Goal: Navigation & Orientation: Go to known website

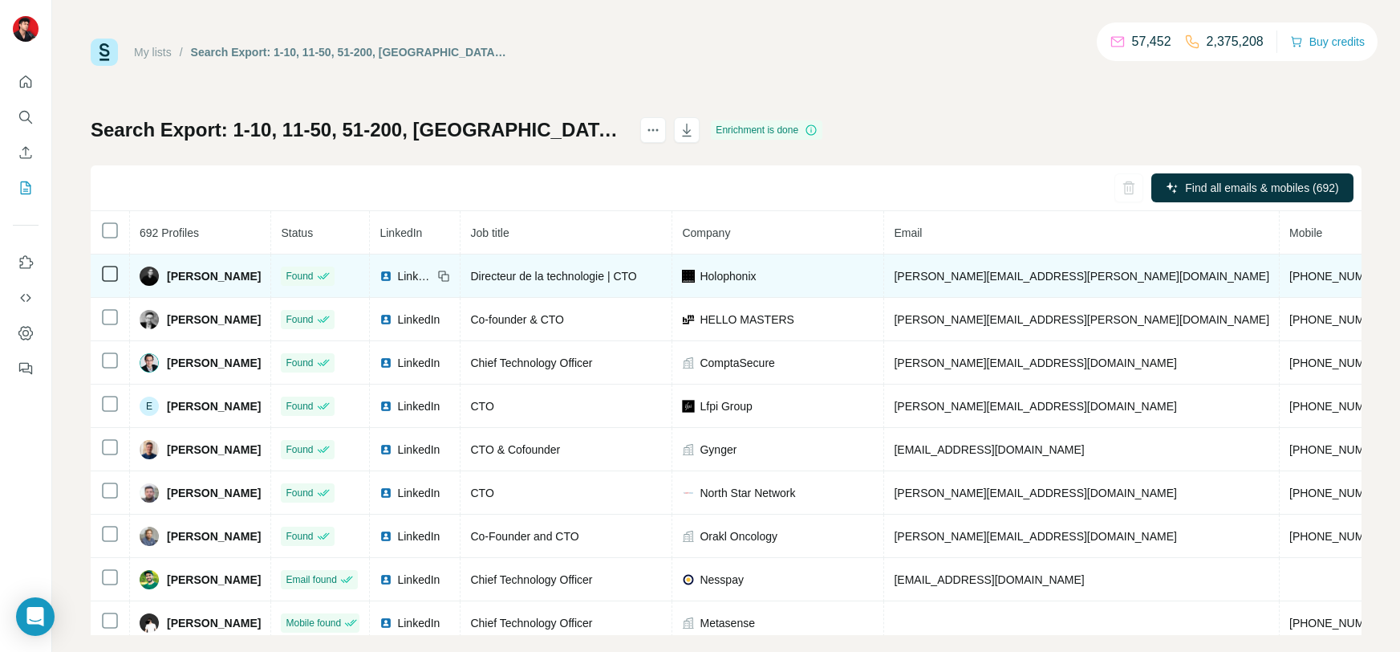
click at [405, 280] on span "LinkedIn" at bounding box center [414, 276] width 35 height 16
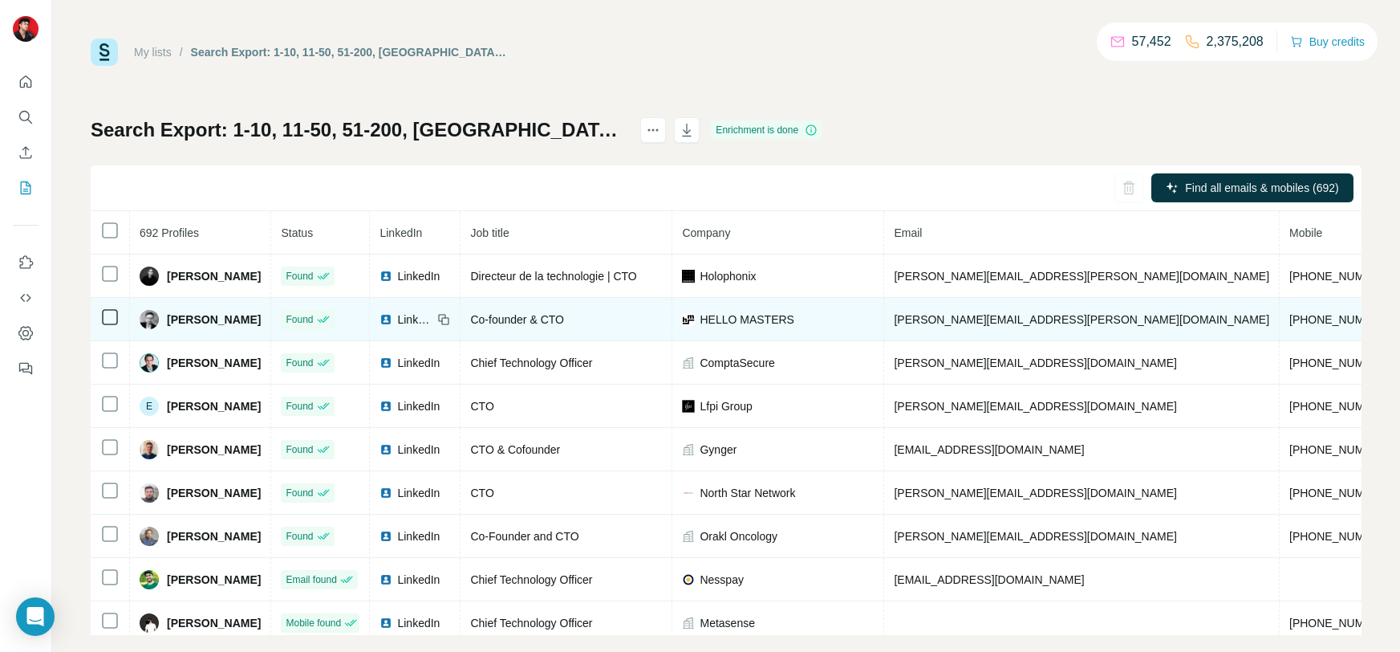
click at [401, 324] on span "LinkedIn" at bounding box center [414, 319] width 35 height 16
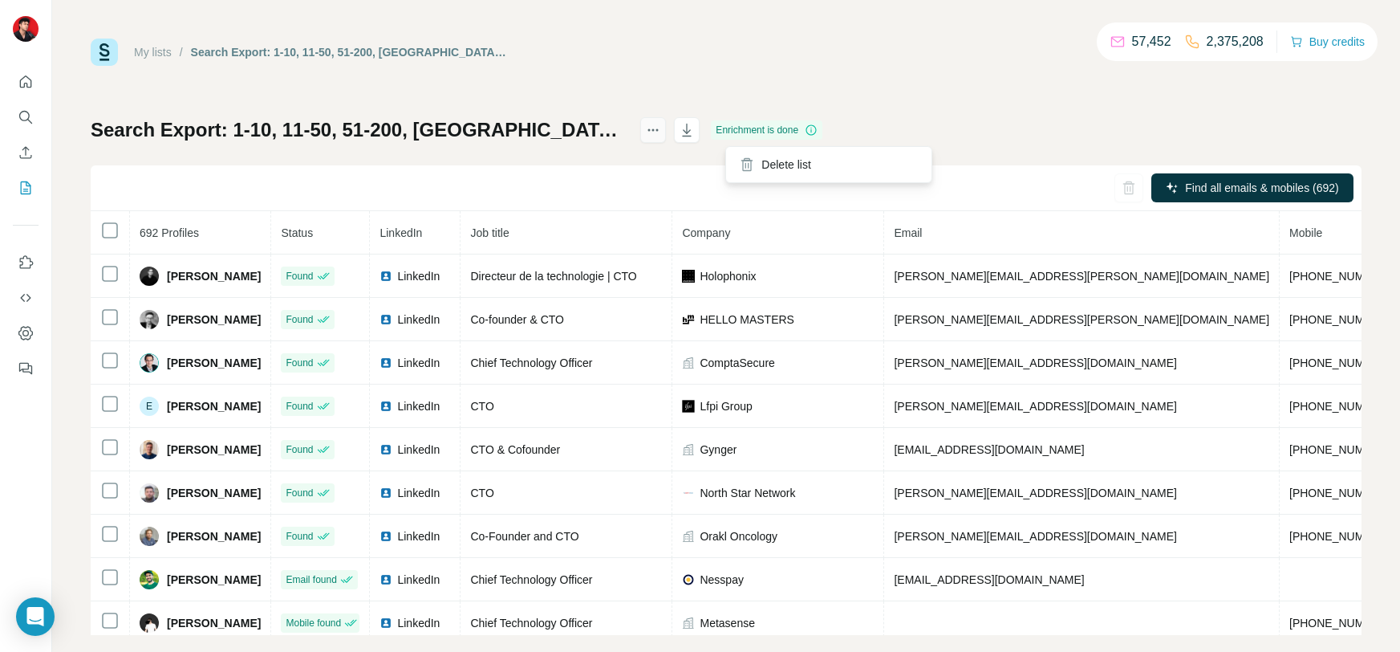
click at [666, 120] on button "actions" at bounding box center [653, 130] width 26 height 26
click at [751, 62] on div "My lists / Search Export: 1-10, 11-50, 51-200, France, Directeur de la technolo…" at bounding box center [726, 52] width 1271 height 27
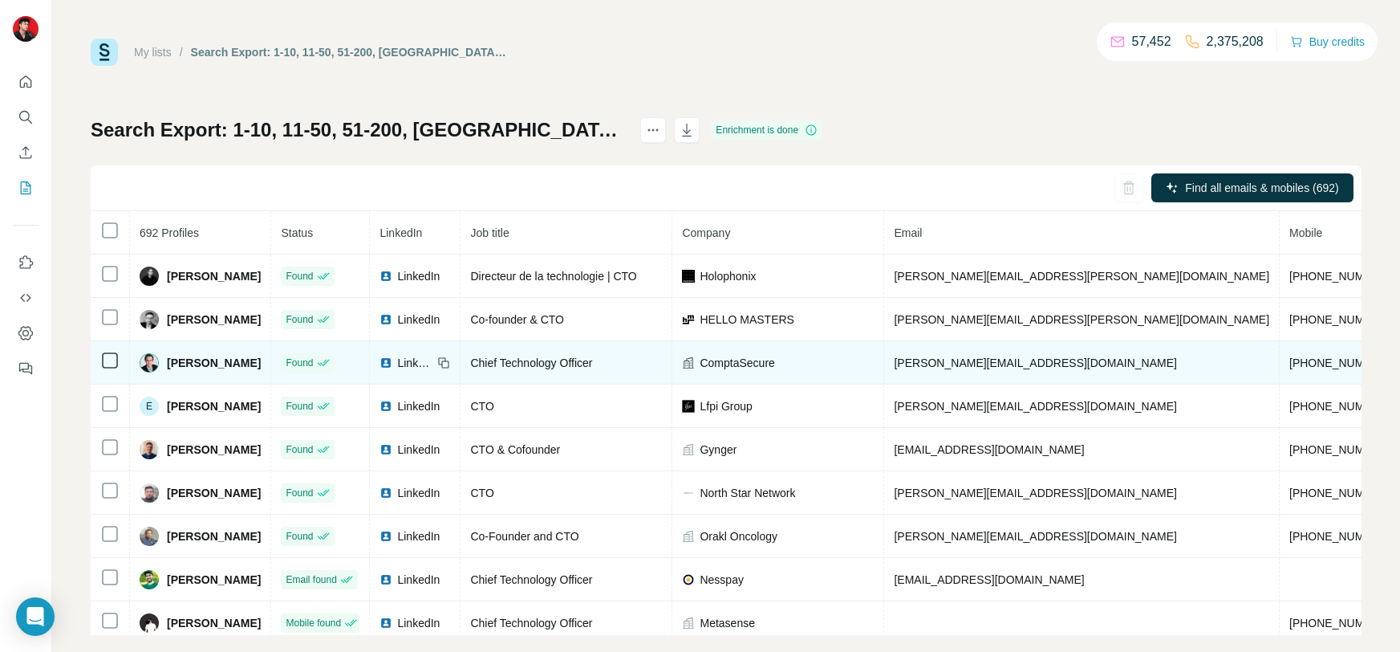
click at [414, 364] on span "LinkedIn" at bounding box center [414, 363] width 35 height 16
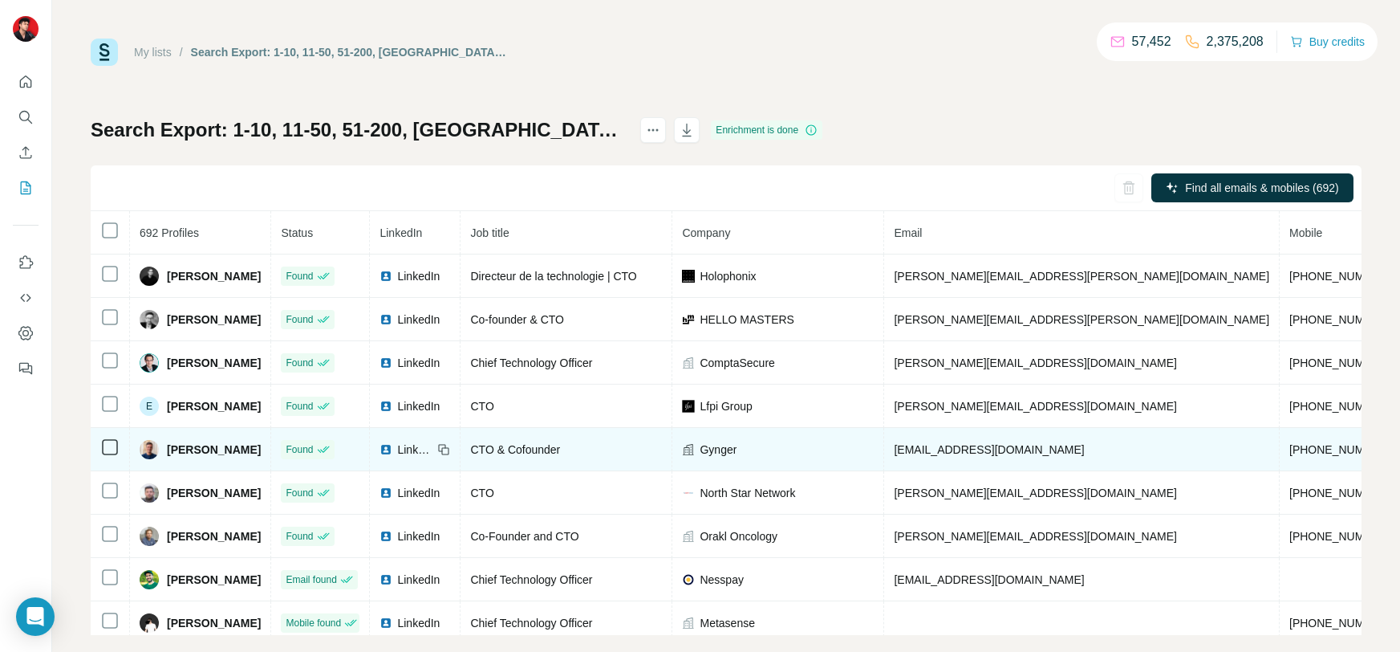
click at [415, 452] on span "LinkedIn" at bounding box center [414, 449] width 35 height 16
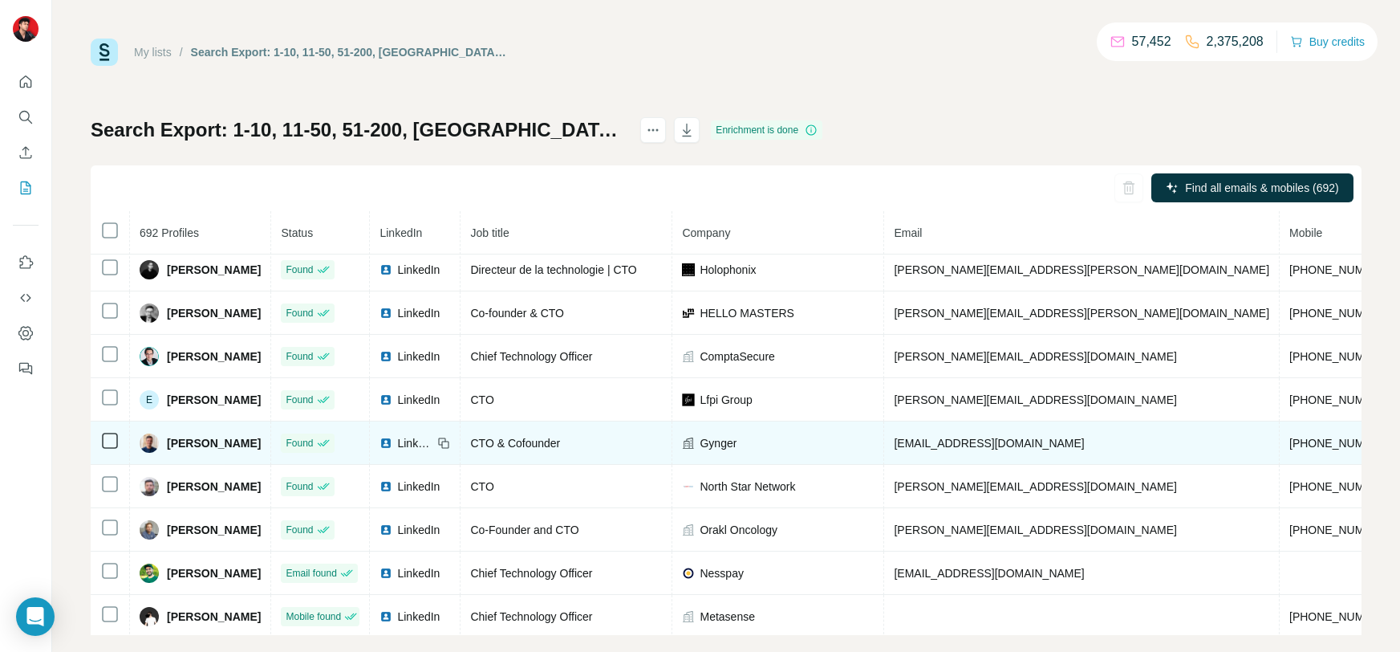
scroll to position [7, 0]
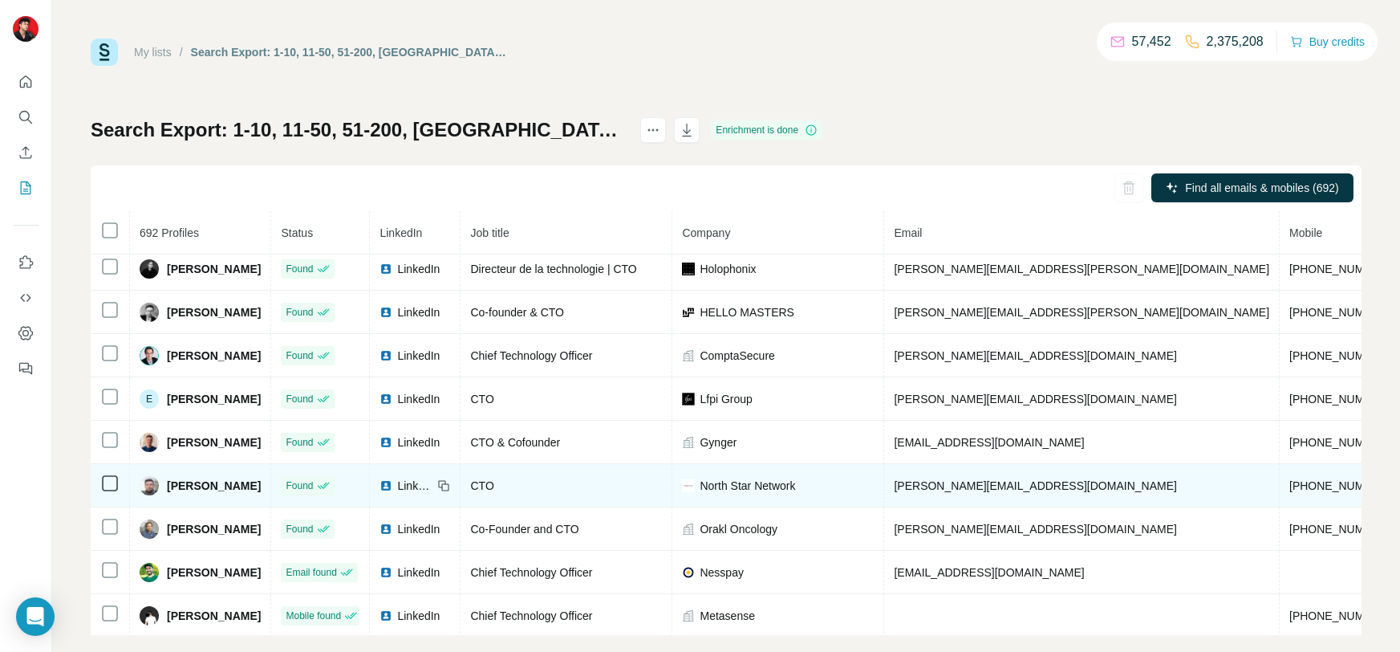
click at [422, 484] on span "LinkedIn" at bounding box center [414, 485] width 35 height 16
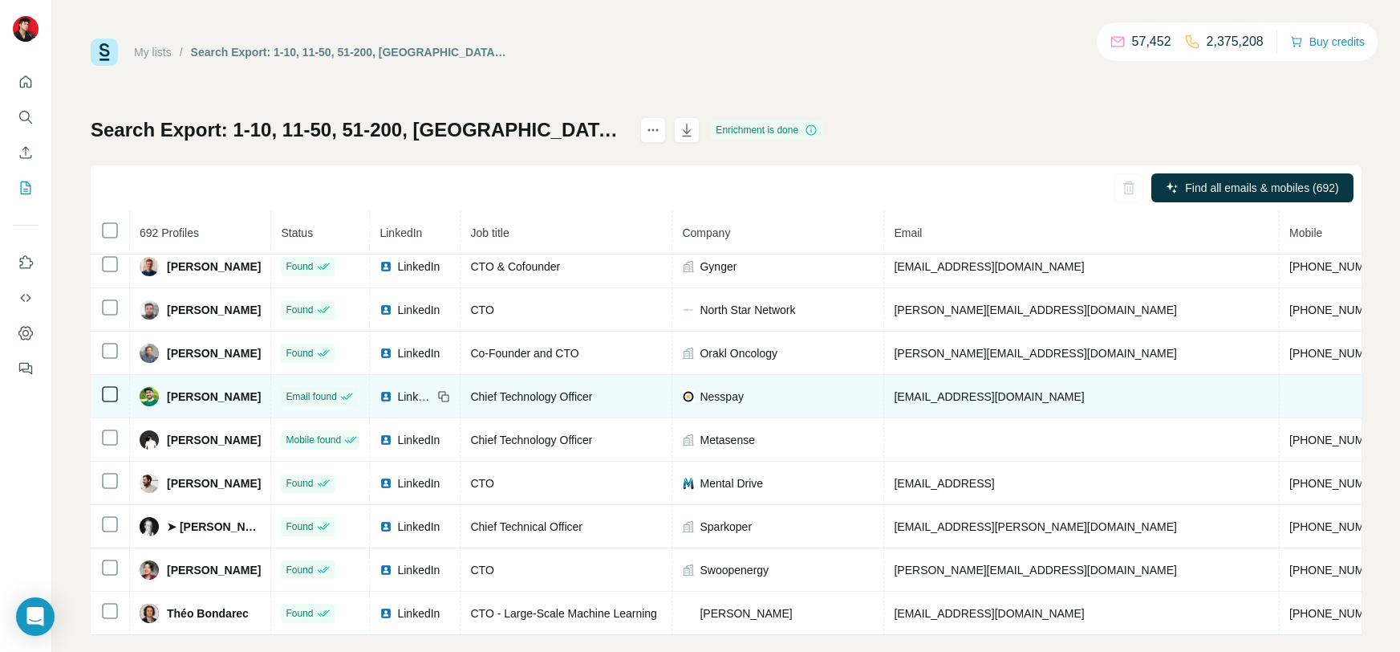
scroll to position [185, 0]
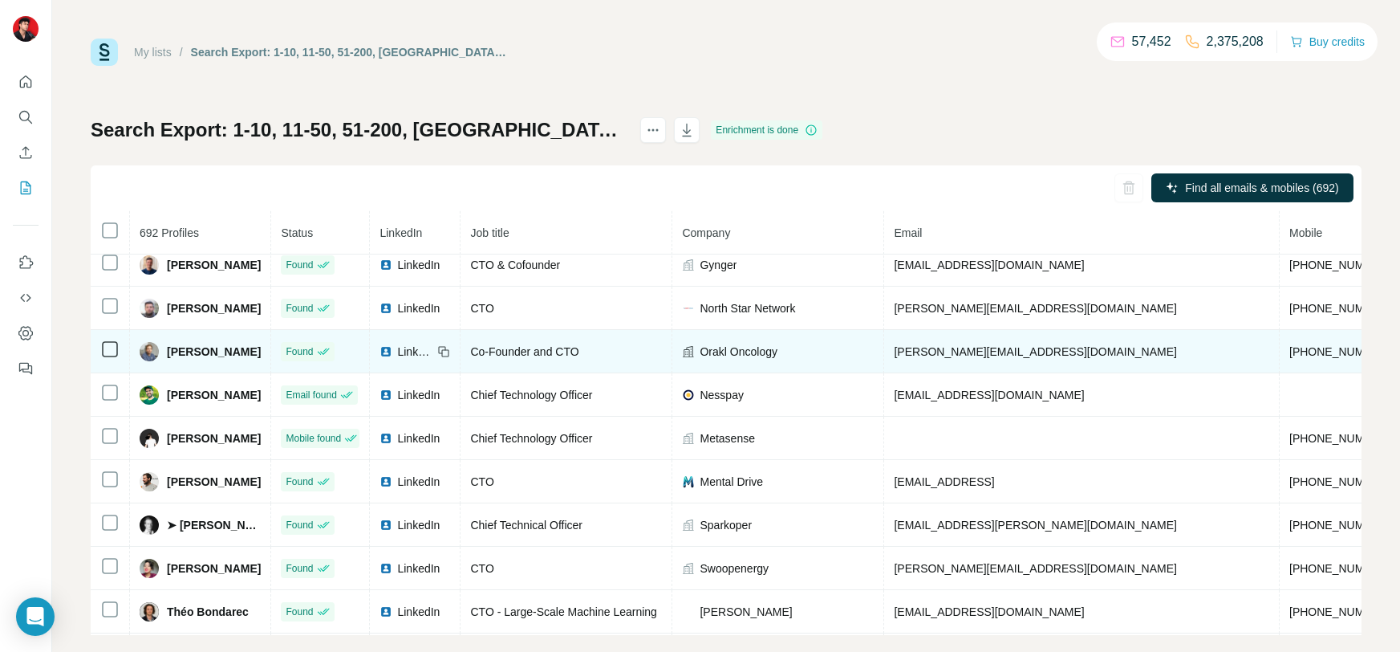
click at [416, 347] on span "LinkedIn" at bounding box center [414, 351] width 35 height 16
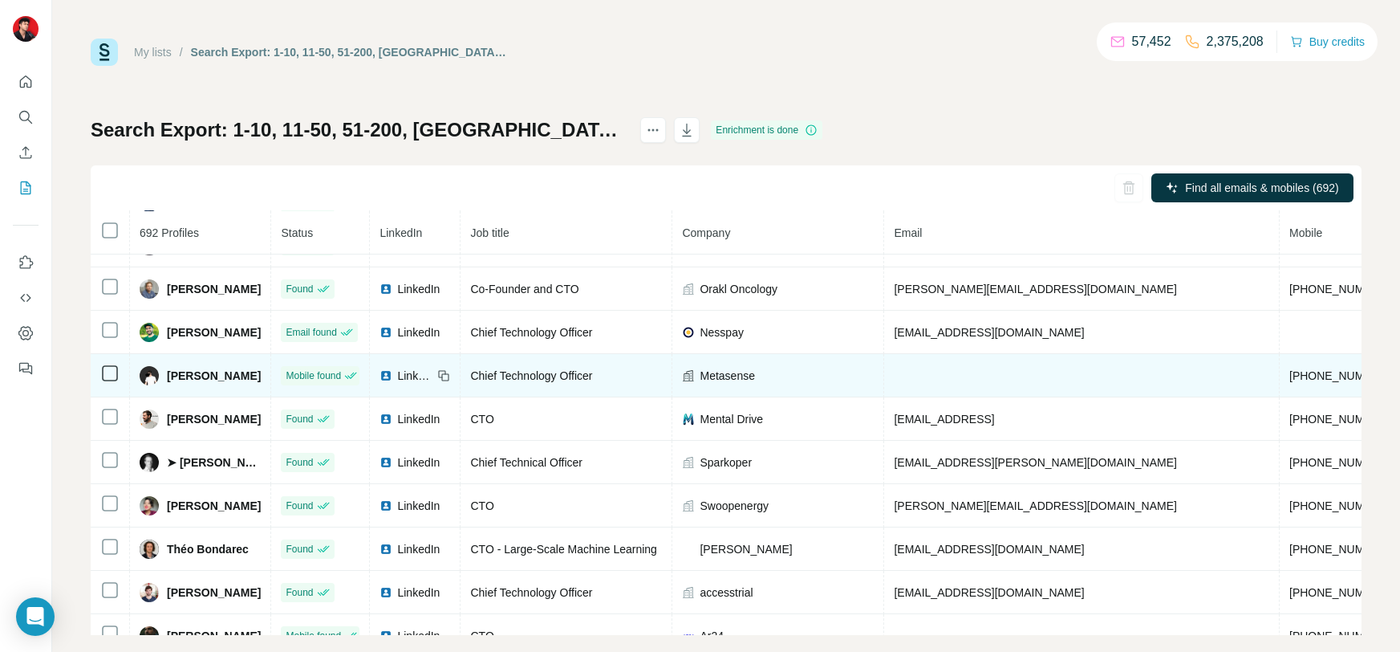
scroll to position [254, 0]
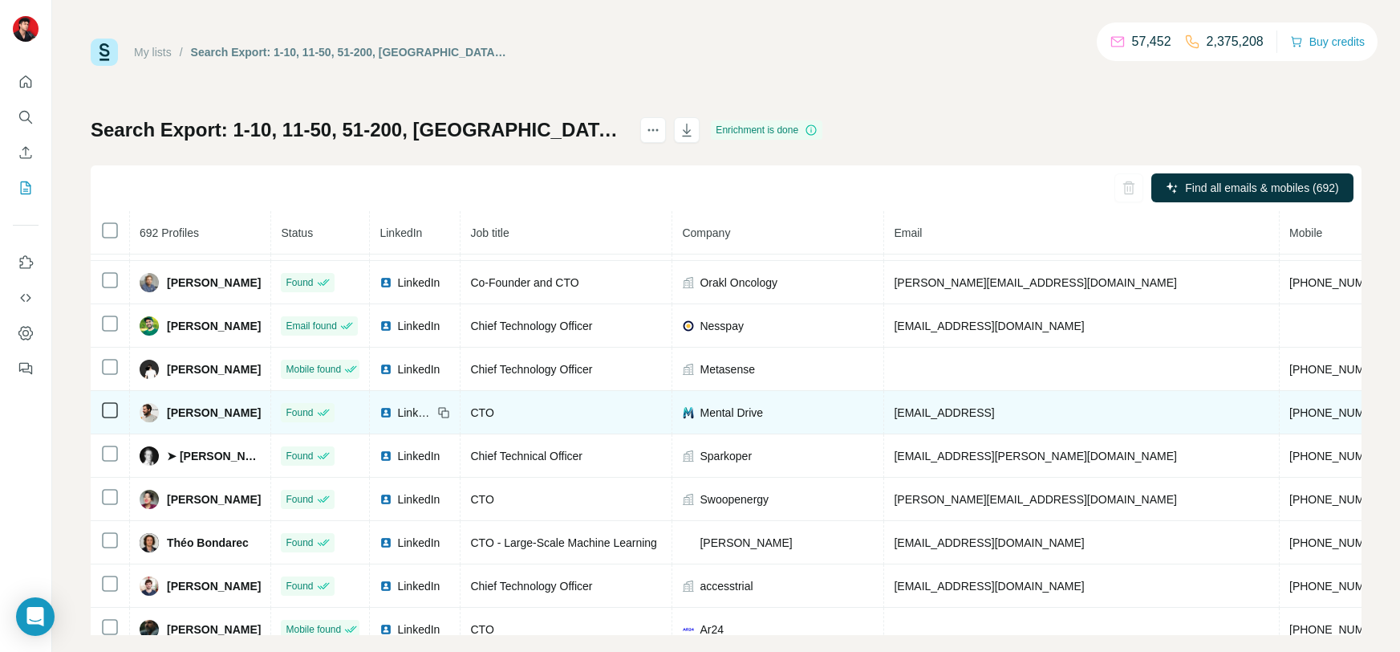
click at [417, 415] on span "LinkedIn" at bounding box center [414, 412] width 35 height 16
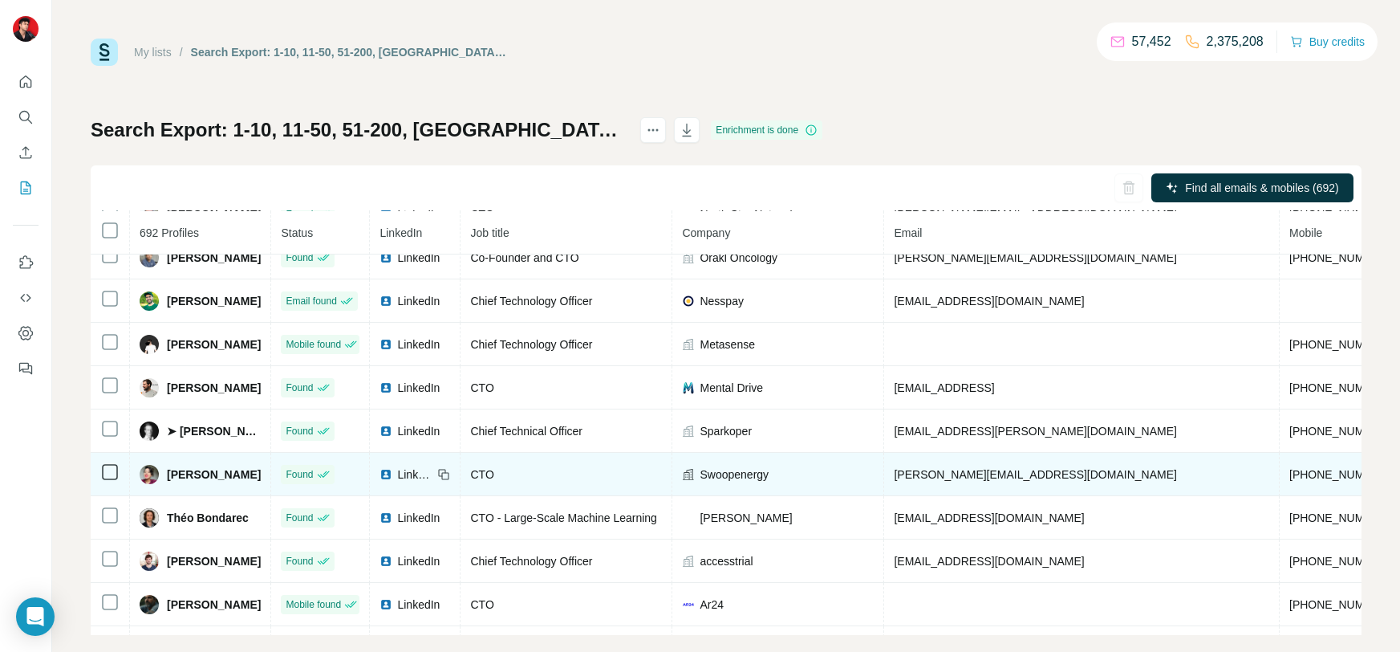
scroll to position [299, 0]
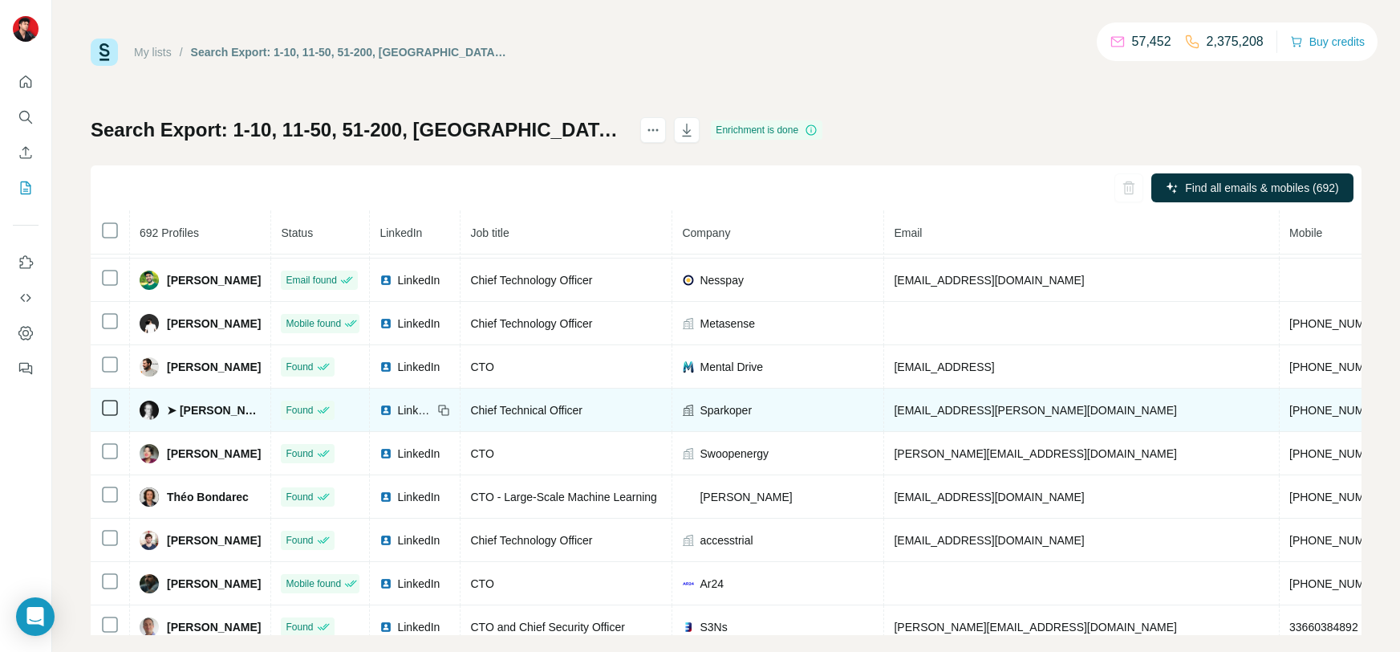
click at [417, 413] on span "LinkedIn" at bounding box center [414, 410] width 35 height 16
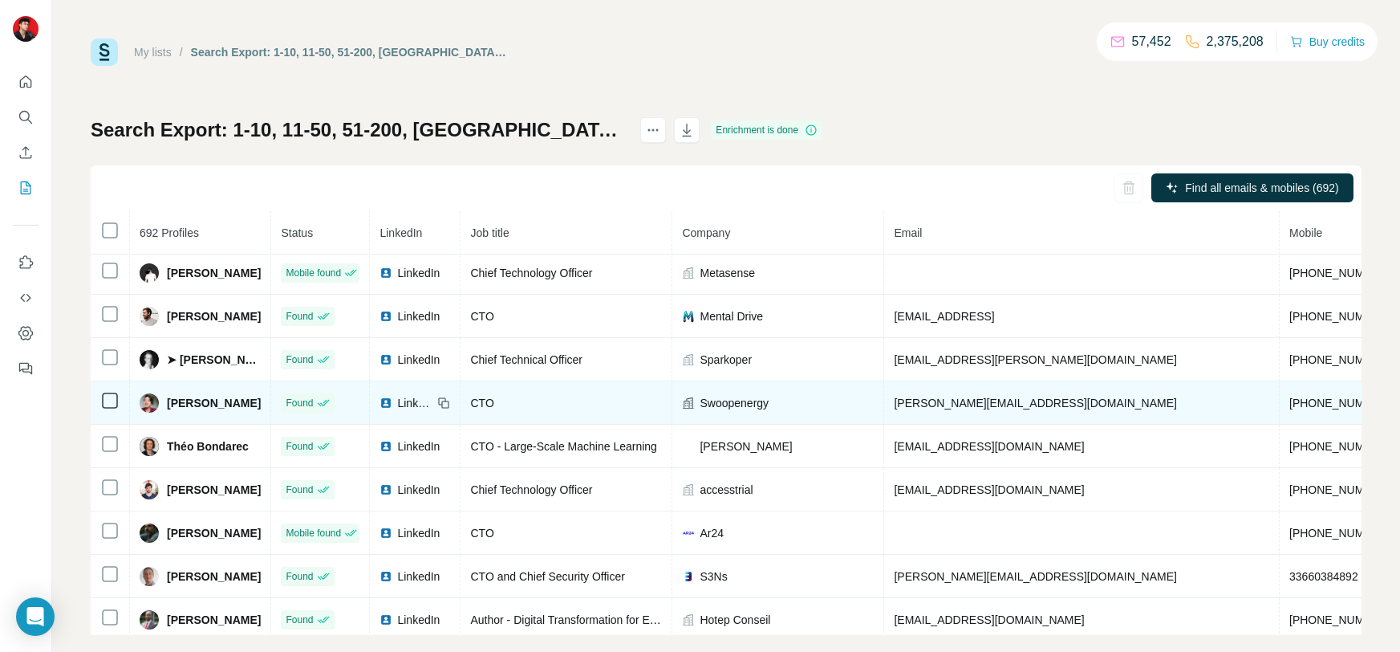
scroll to position [329, 0]
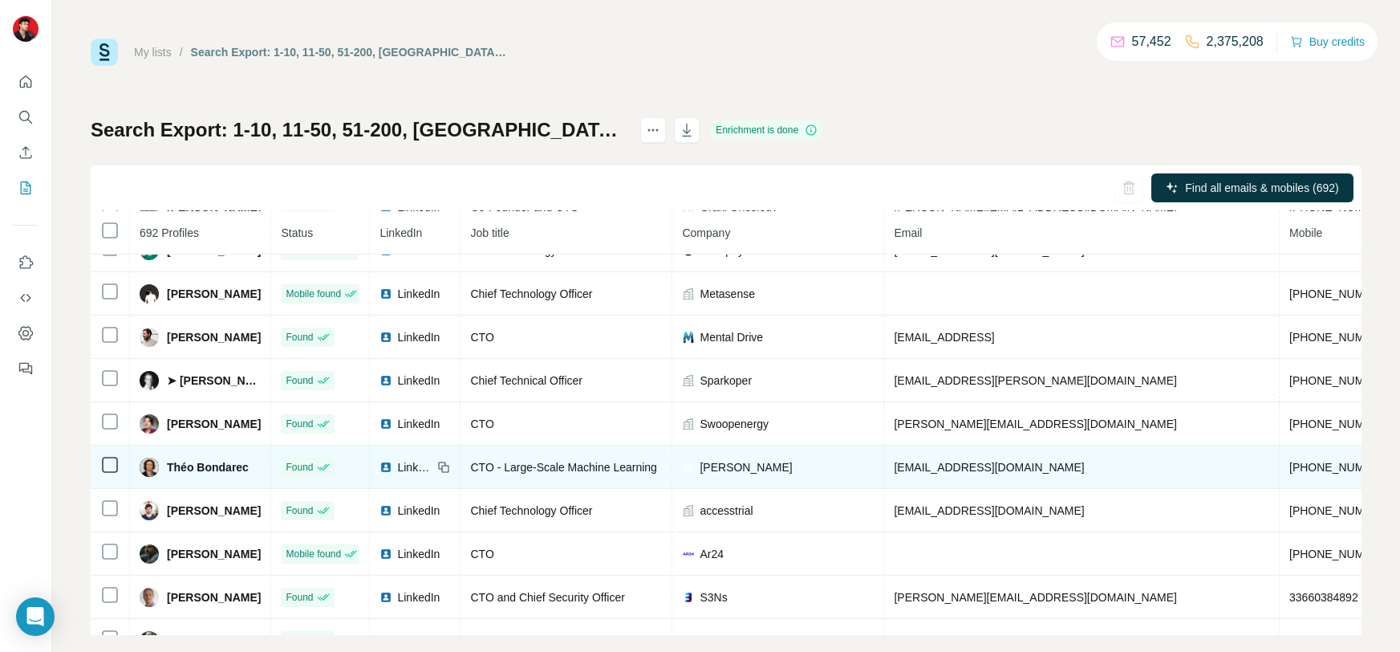
click at [415, 466] on span "LinkedIn" at bounding box center [414, 467] width 35 height 16
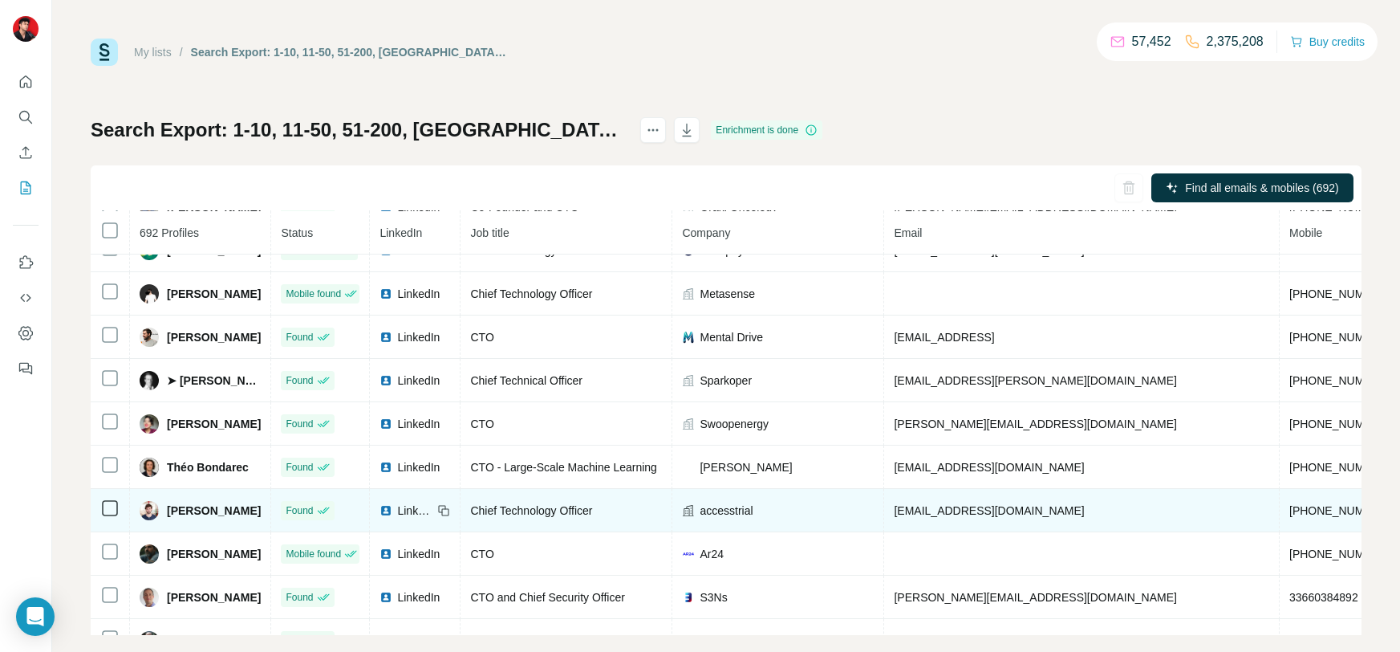
click at [419, 513] on span "LinkedIn" at bounding box center [414, 510] width 35 height 16
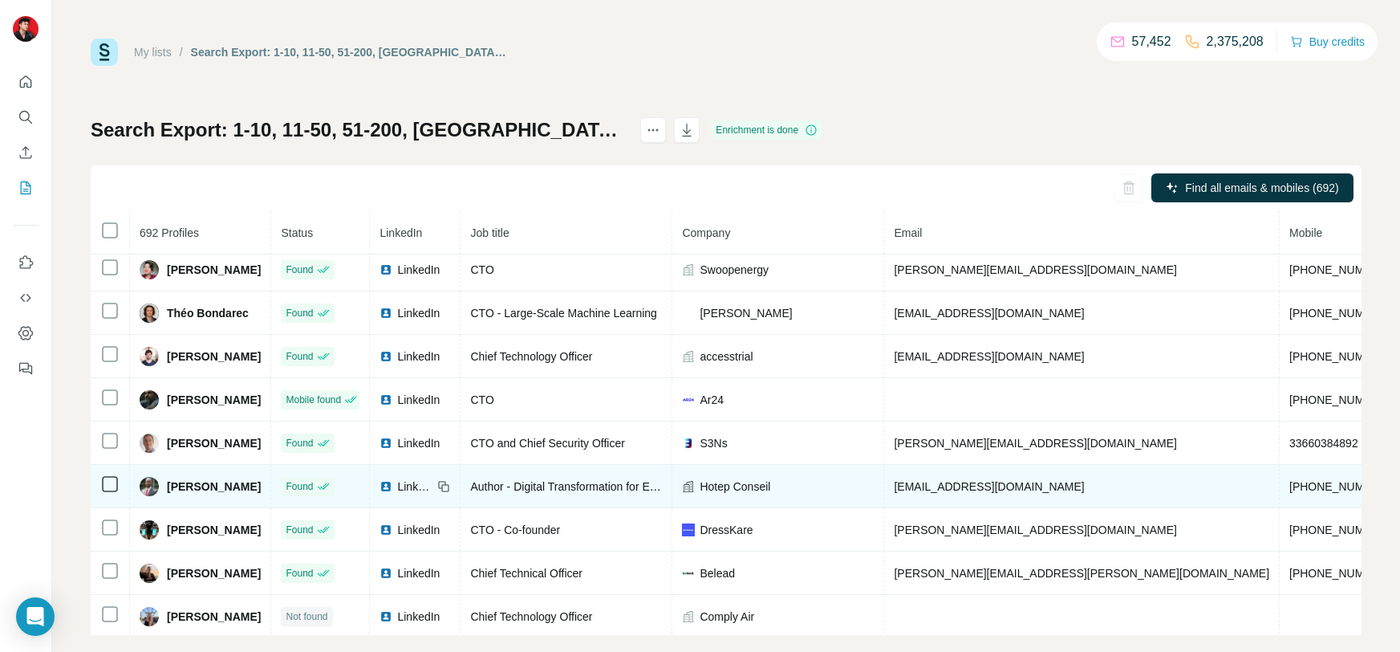
scroll to position [492, 0]
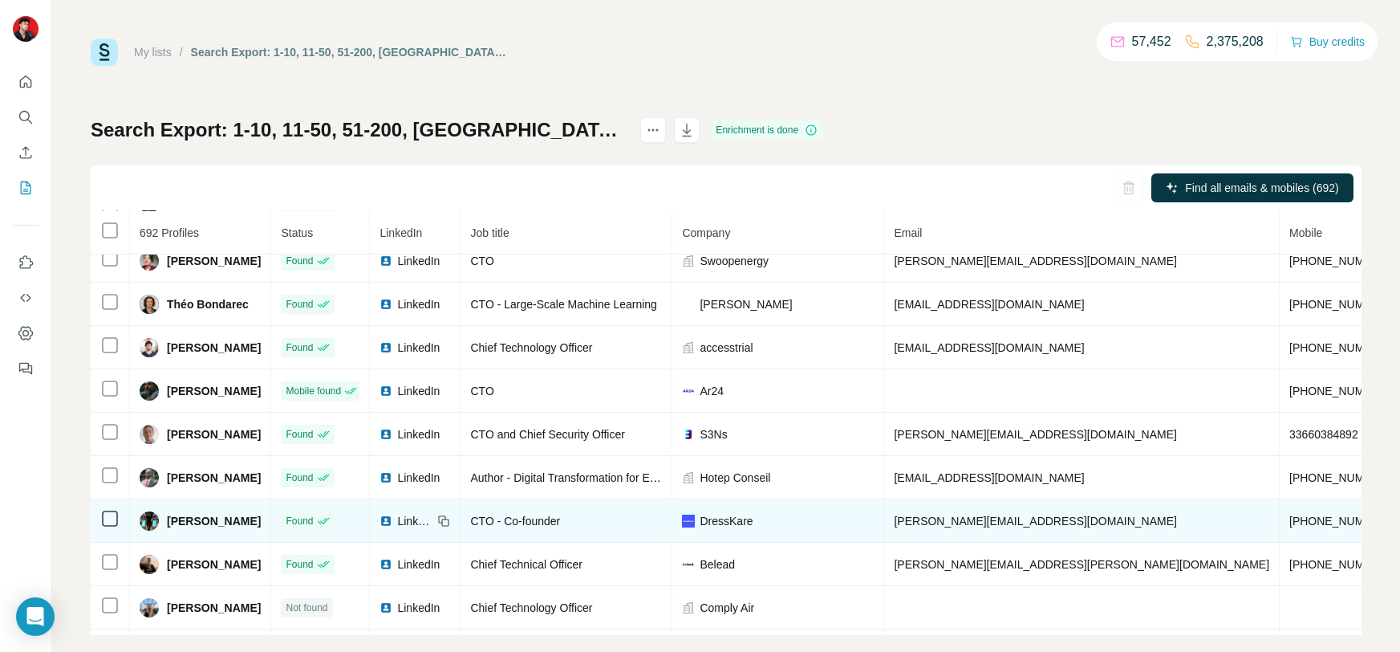
click at [433, 522] on span "LinkedIn" at bounding box center [414, 521] width 35 height 16
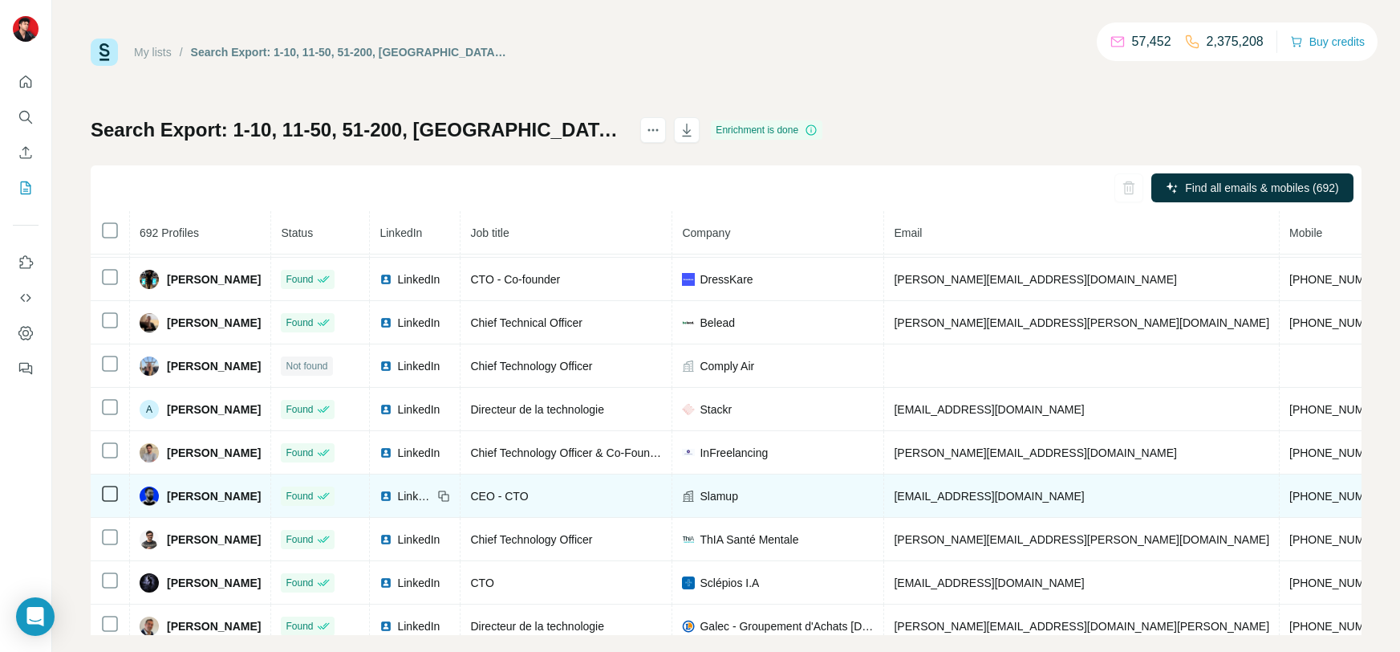
scroll to position [739, 0]
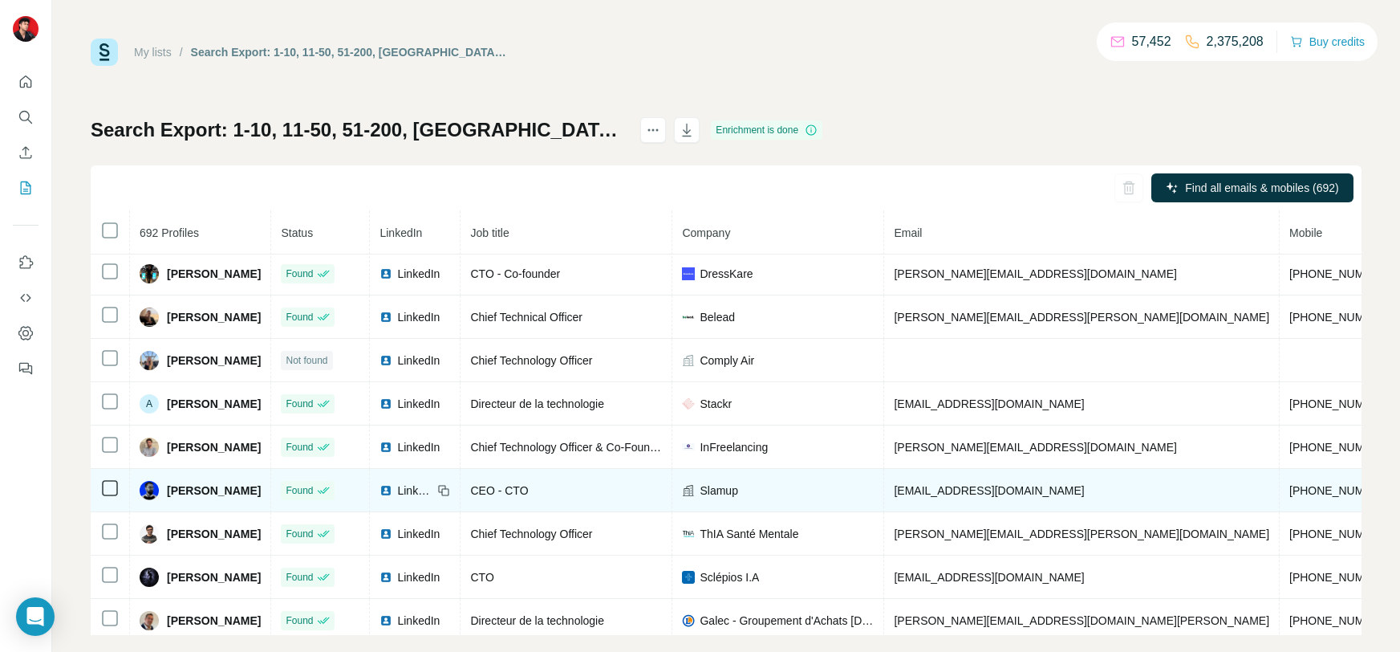
click at [433, 492] on span "LinkedIn" at bounding box center [414, 490] width 35 height 16
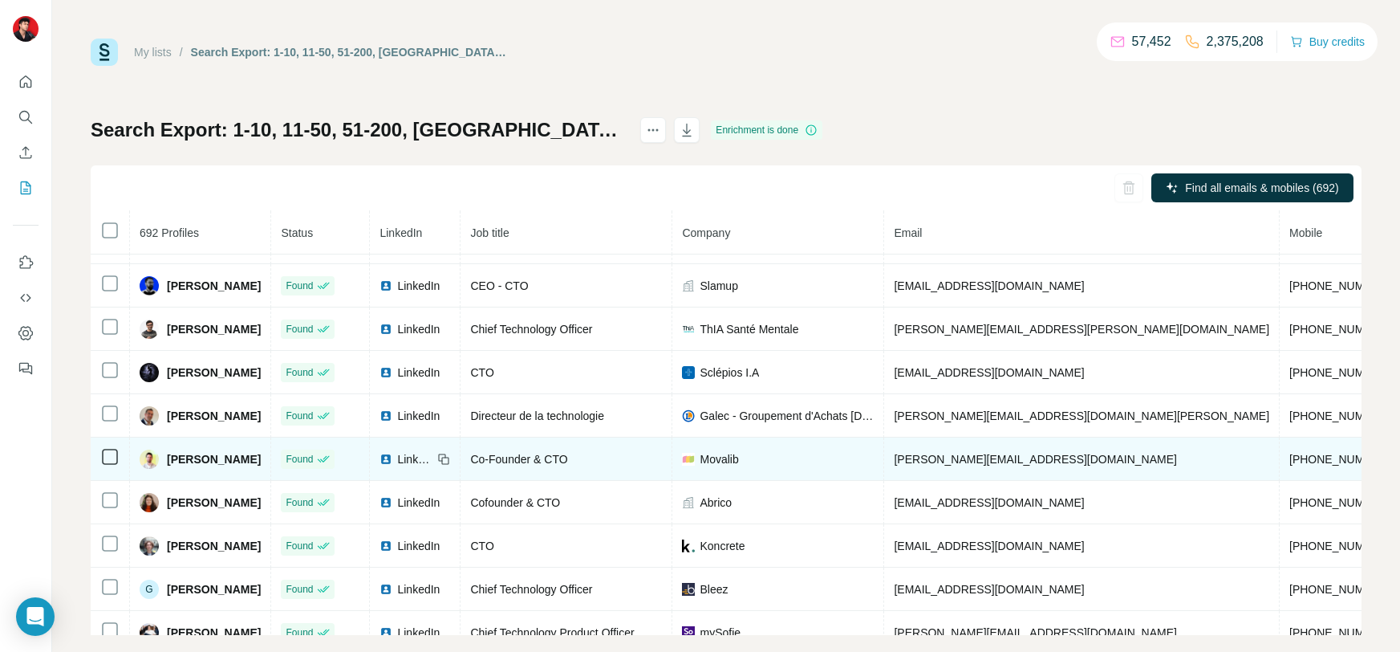
scroll to position [957, 0]
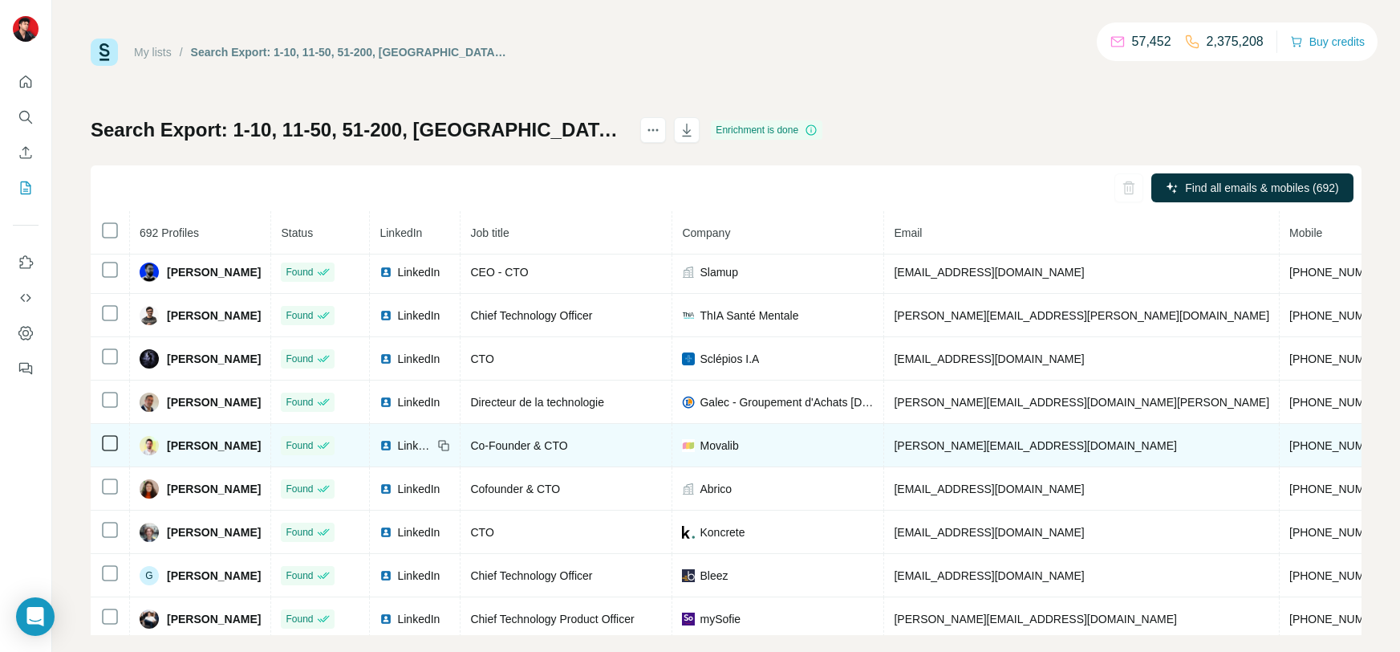
click at [433, 453] on span "LinkedIn" at bounding box center [414, 445] width 35 height 16
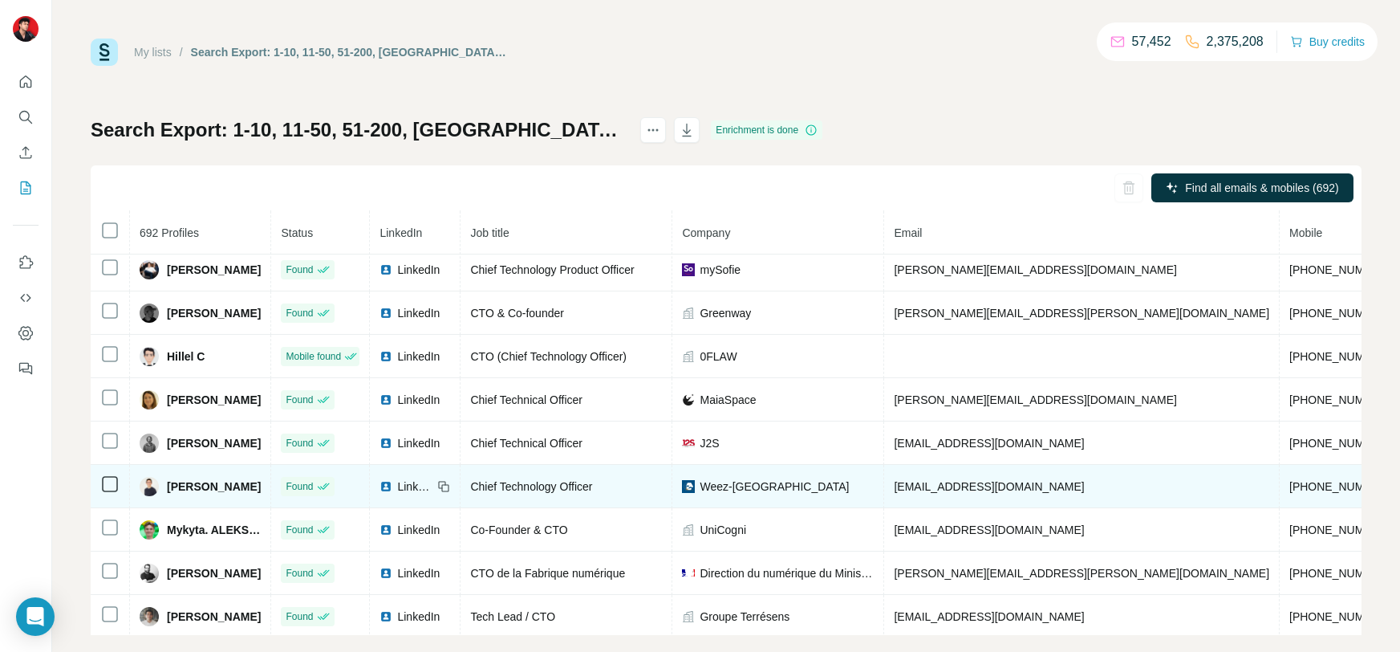
scroll to position [1315, 0]
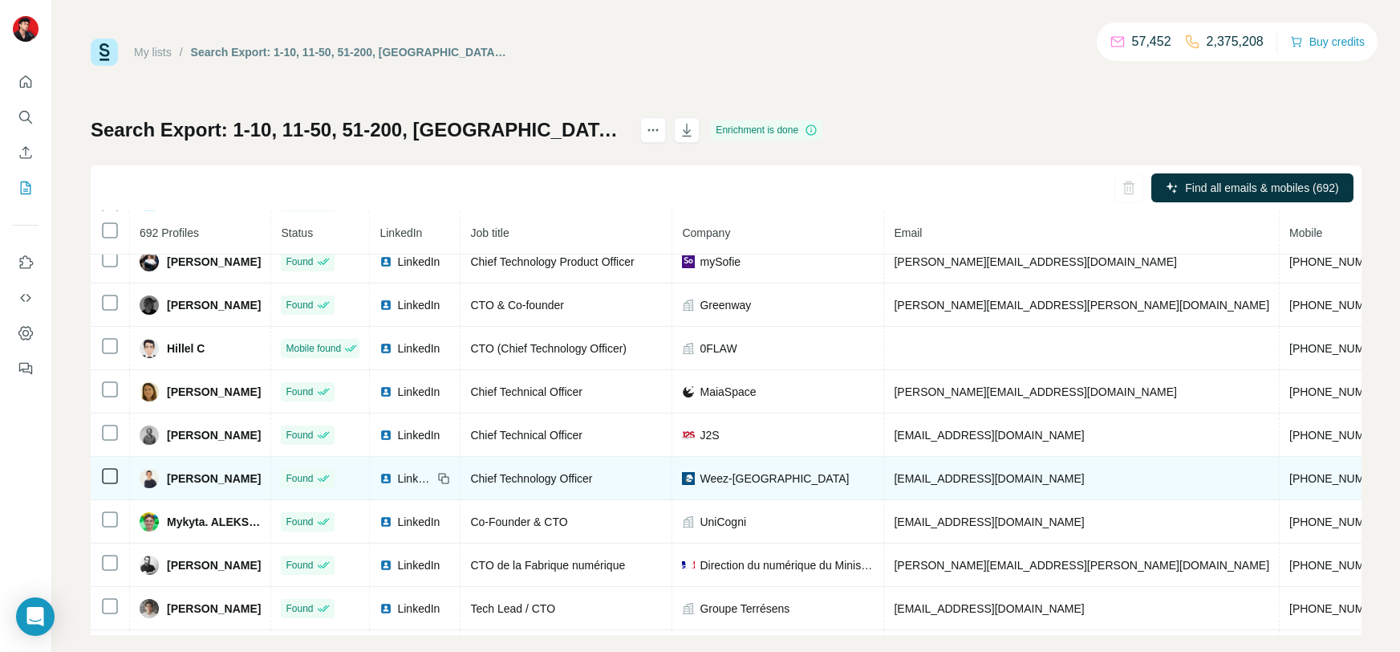
click at [427, 486] on span "LinkedIn" at bounding box center [414, 478] width 35 height 16
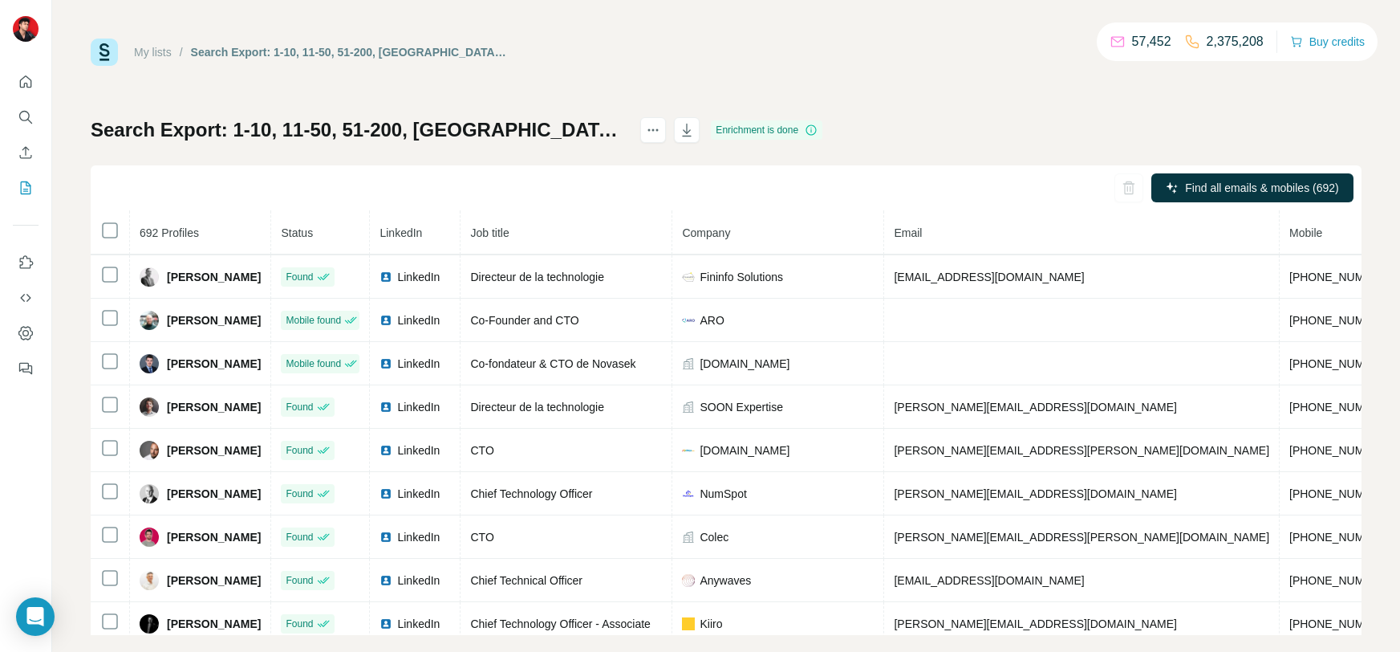
scroll to position [1800, 0]
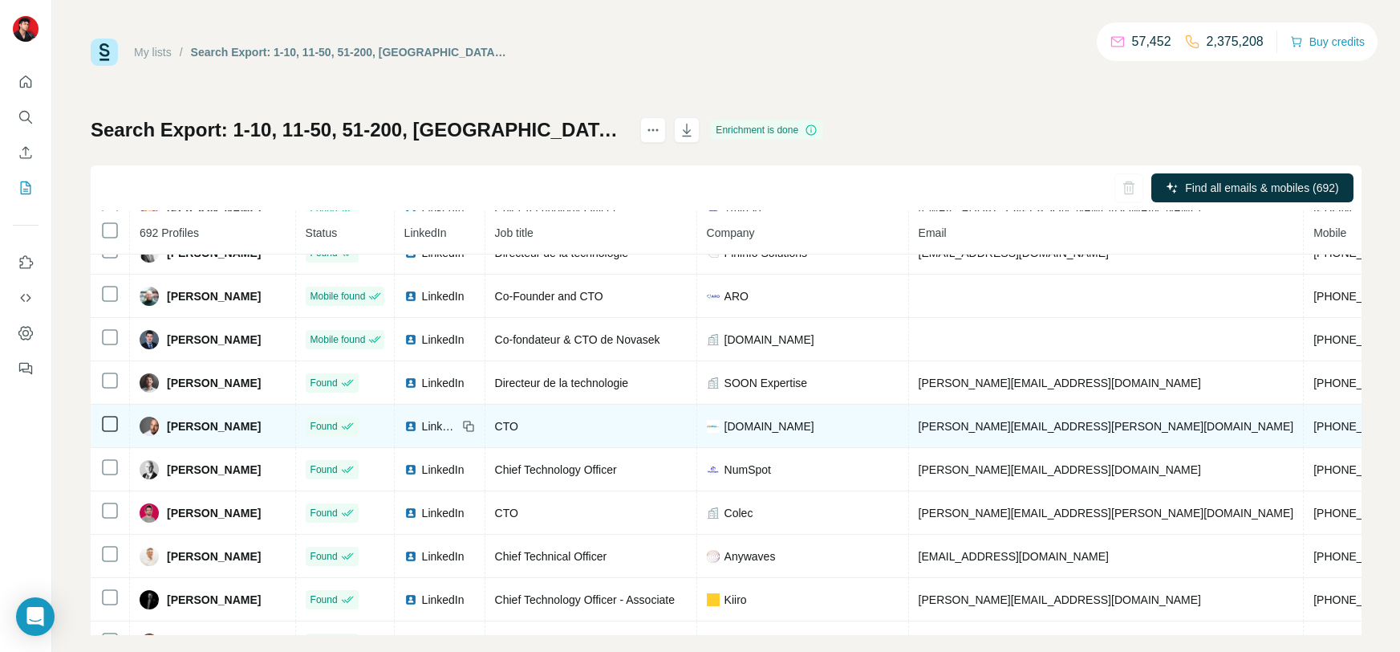
click at [448, 434] on span "LinkedIn" at bounding box center [439, 426] width 35 height 16
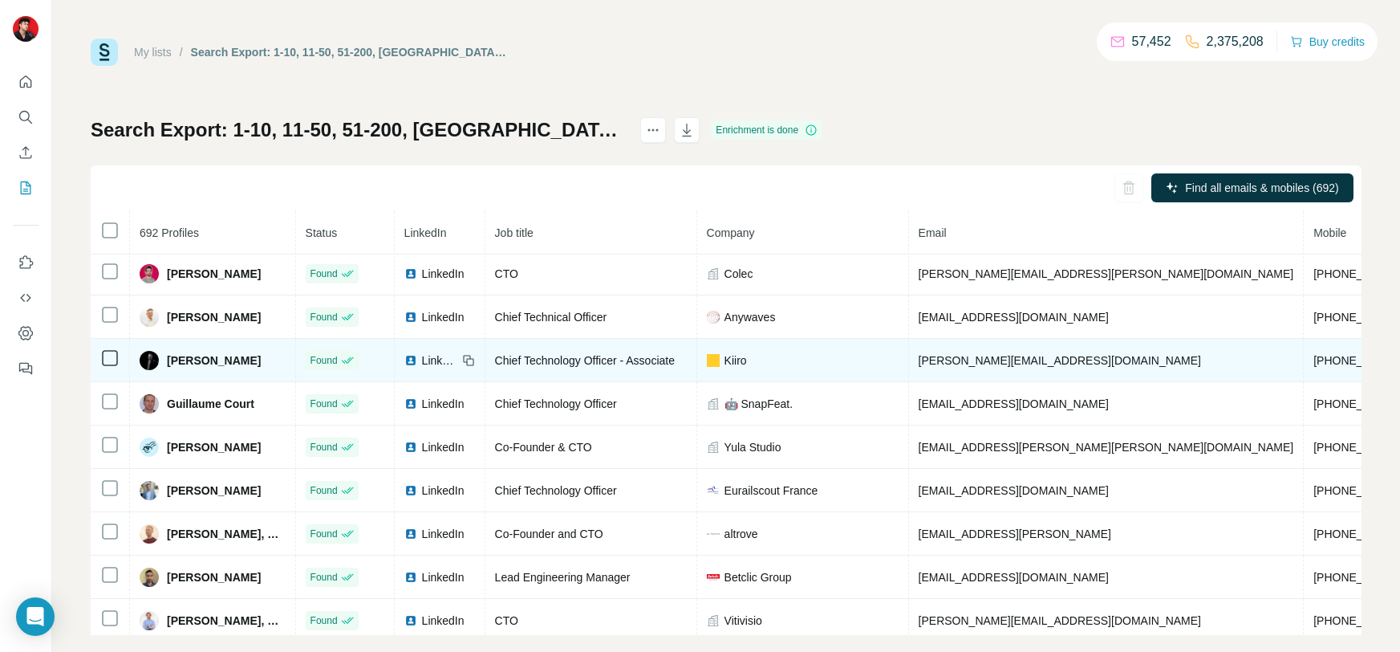
scroll to position [1992, 0]
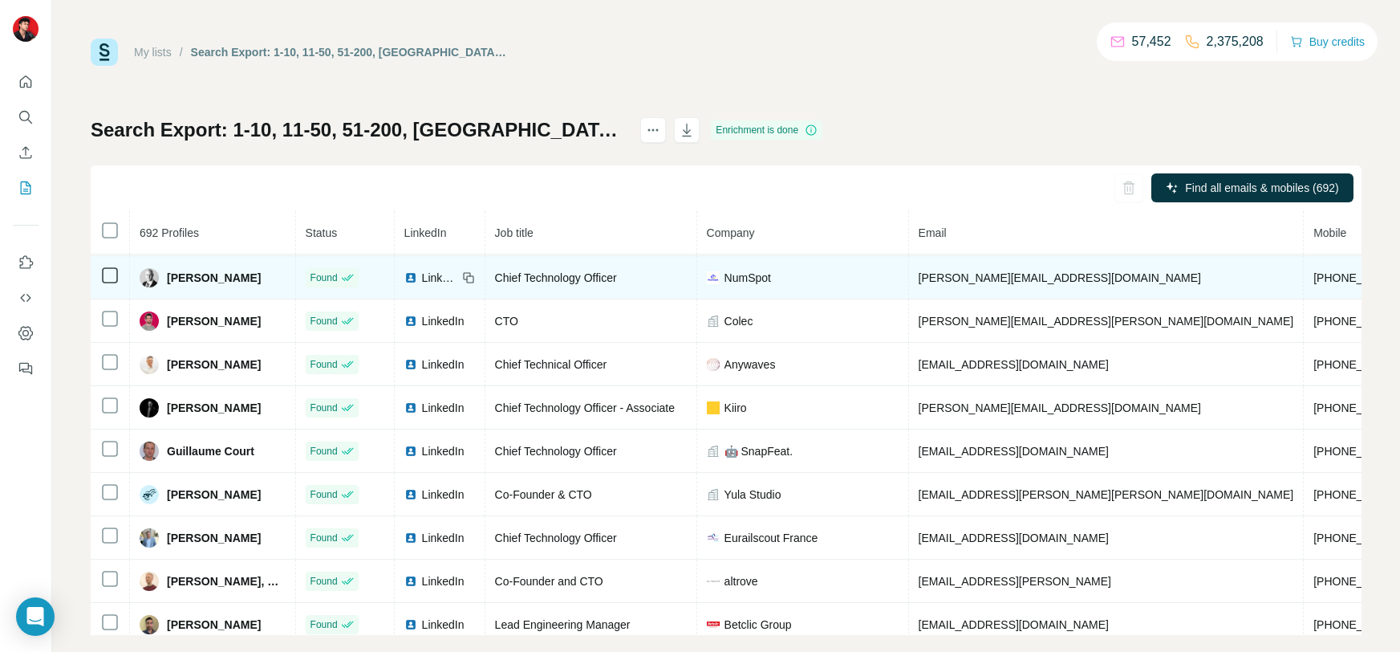
click at [432, 286] on span "LinkedIn" at bounding box center [439, 278] width 35 height 16
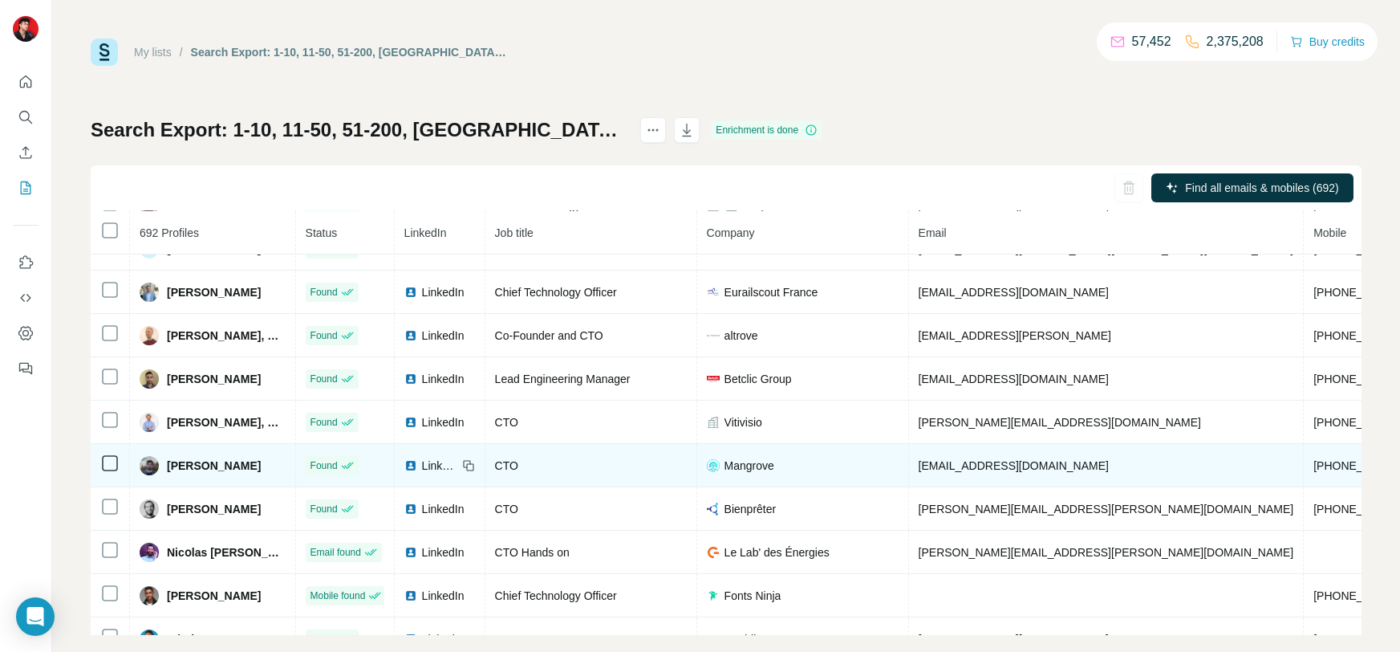
scroll to position [2245, 0]
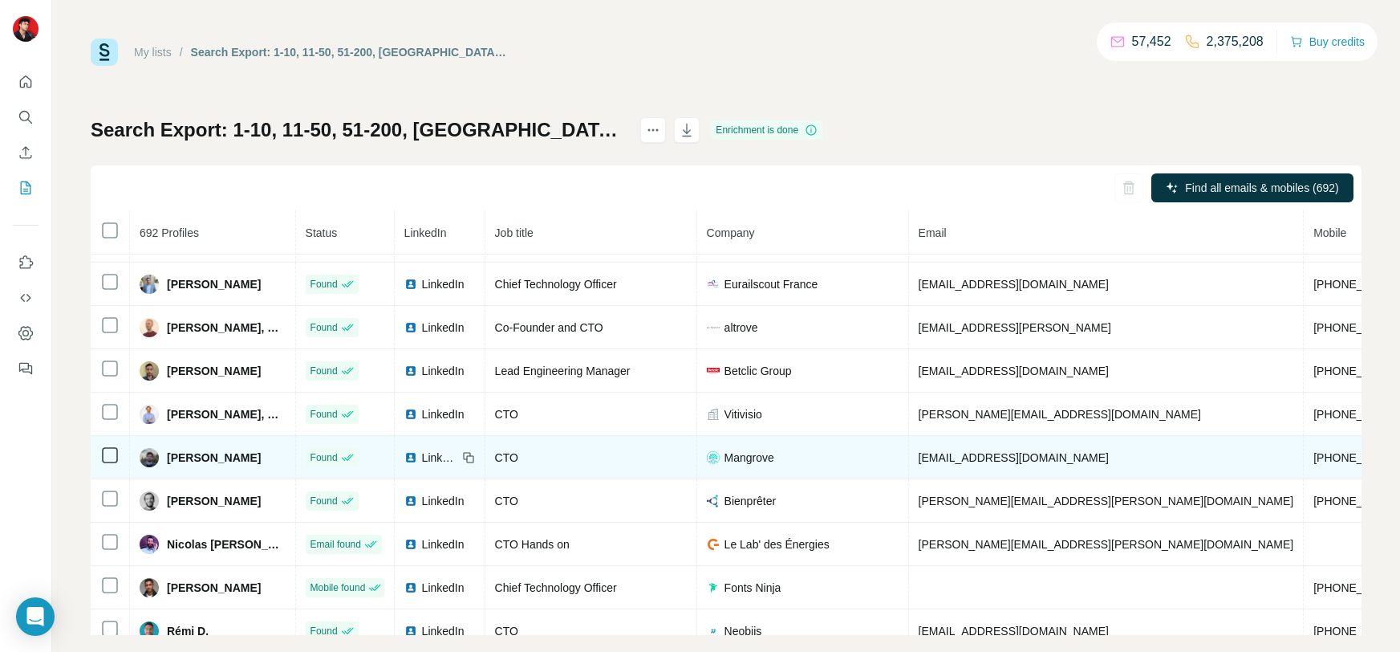
click at [414, 465] on div "LinkedIn" at bounding box center [430, 457] width 53 height 16
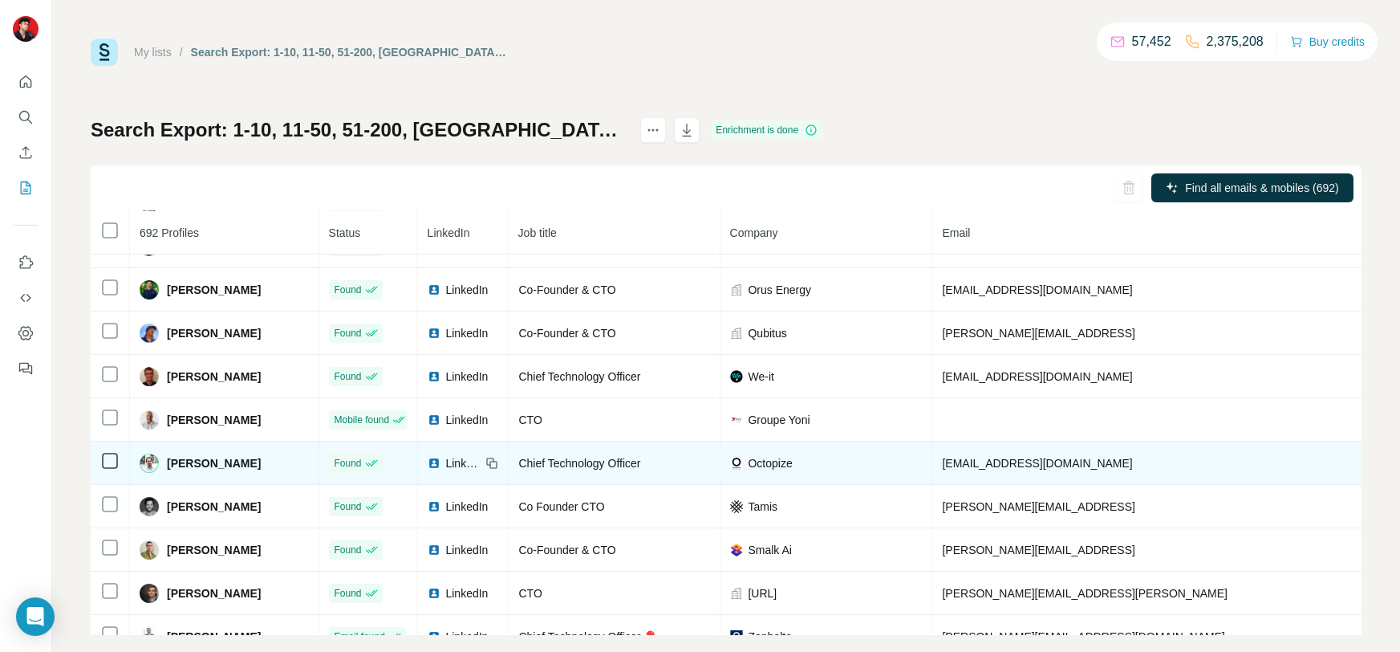
scroll to position [21, 0]
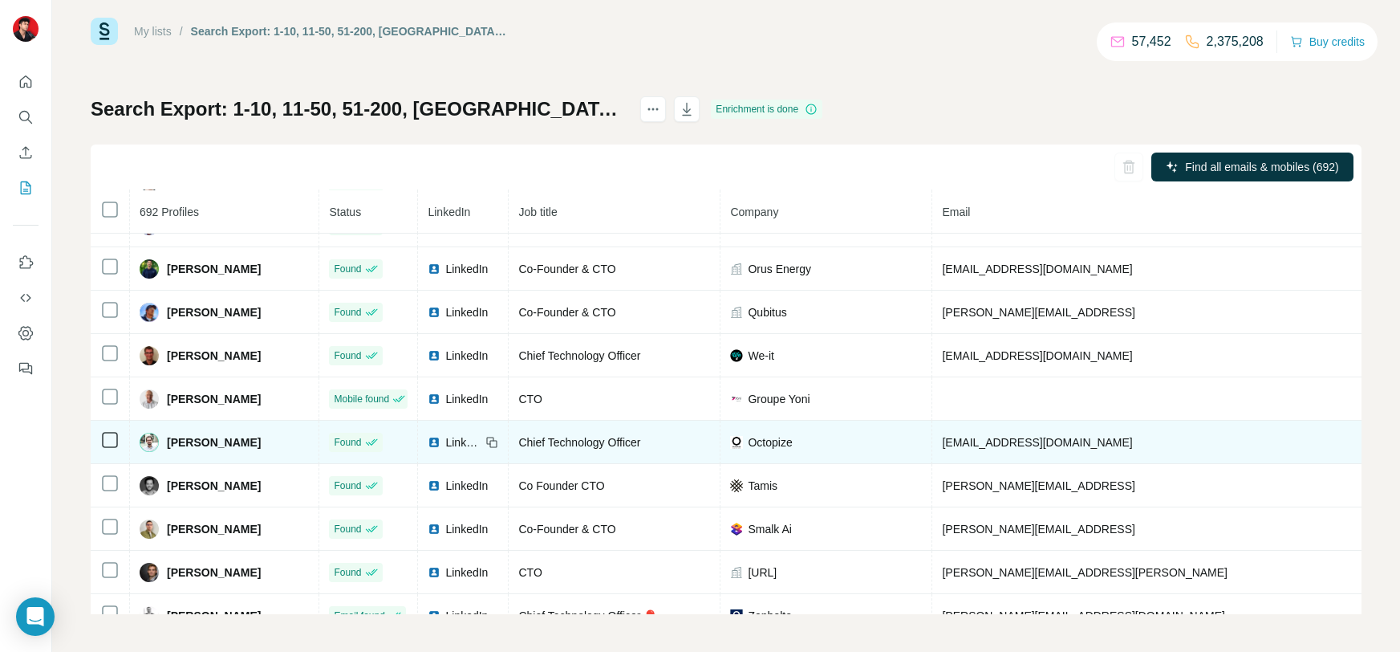
click at [445, 450] on span "LinkedIn" at bounding box center [462, 442] width 35 height 16
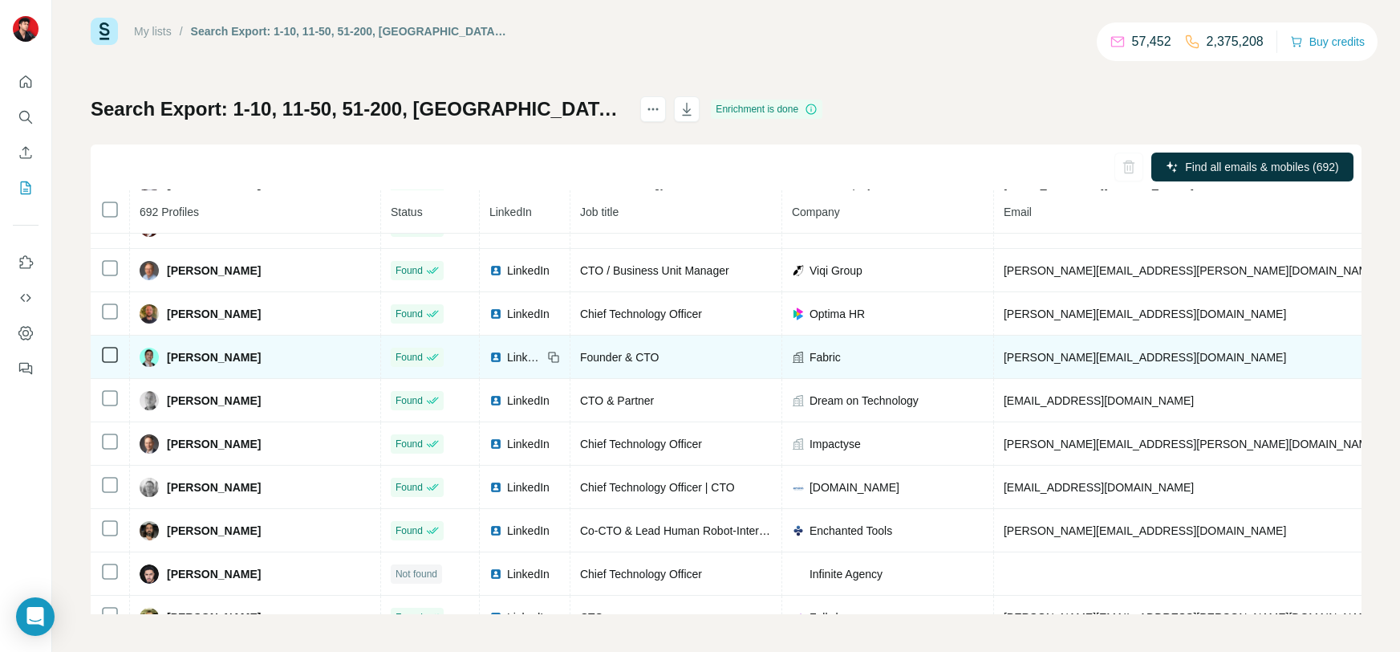
scroll to position [3545, 0]
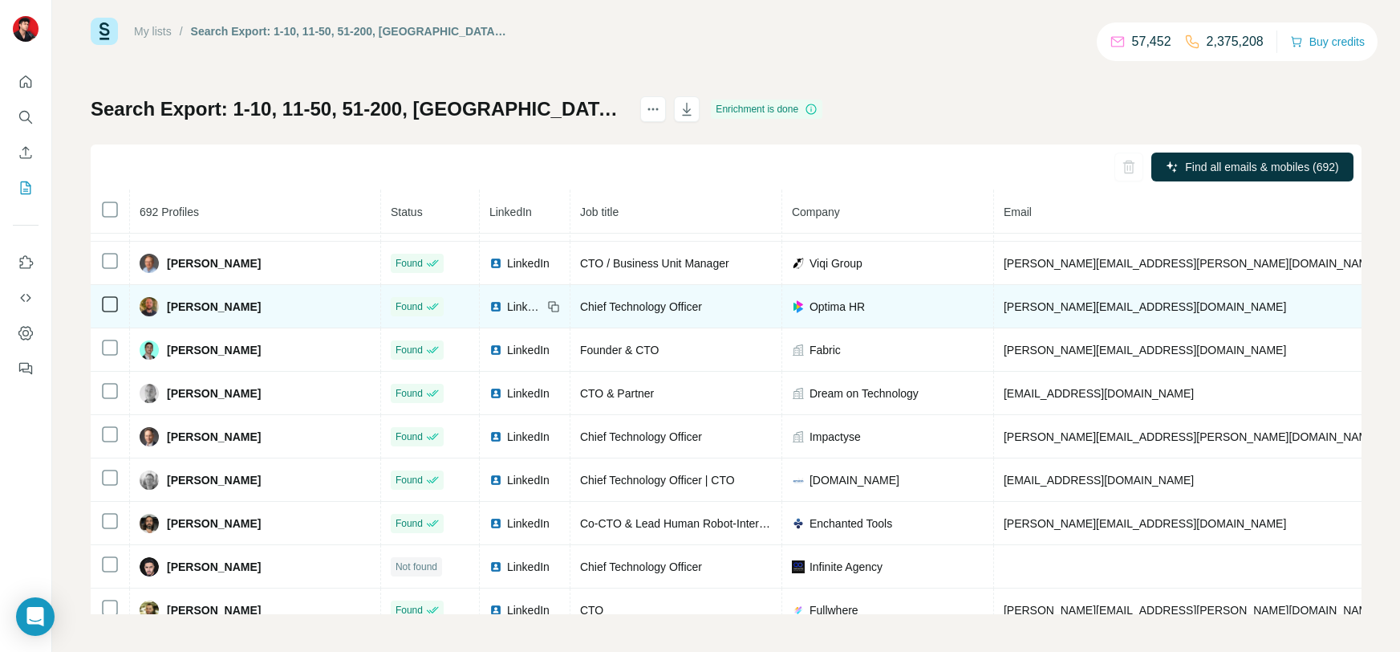
click at [507, 315] on span "LinkedIn" at bounding box center [524, 307] width 35 height 16
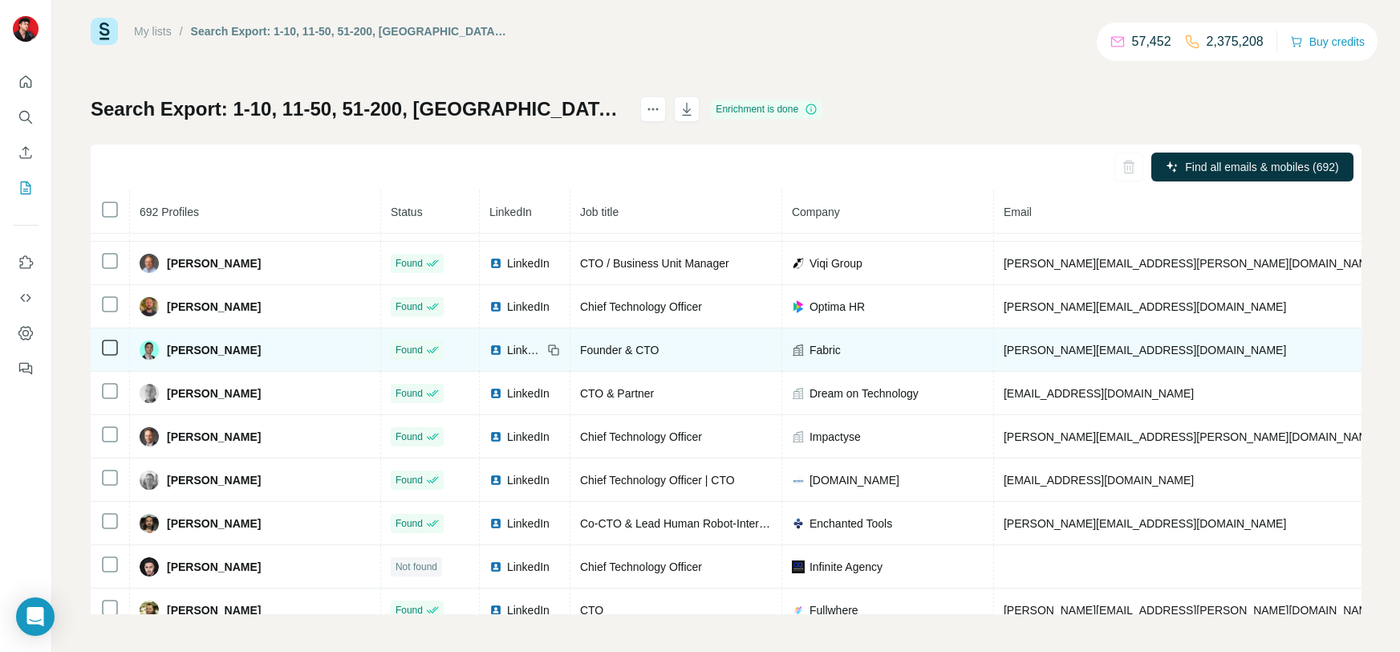
click at [507, 358] on span "LinkedIn" at bounding box center [524, 350] width 35 height 16
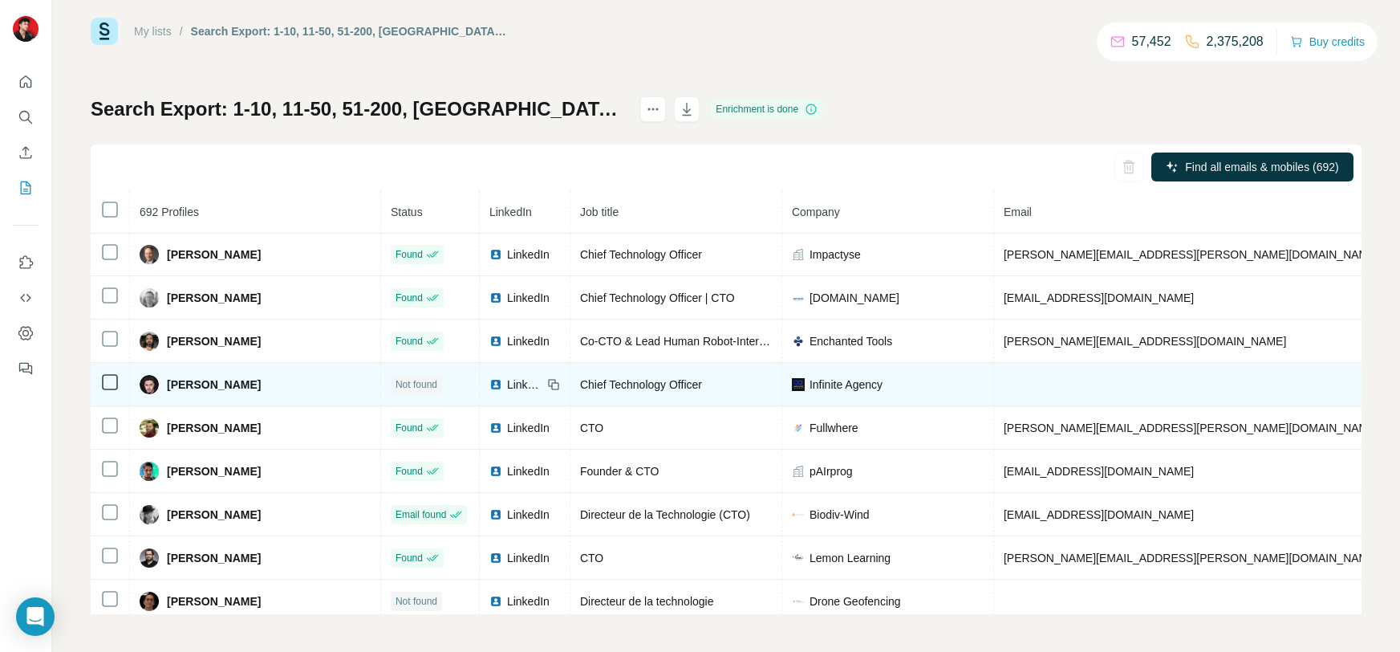
scroll to position [3760, 0]
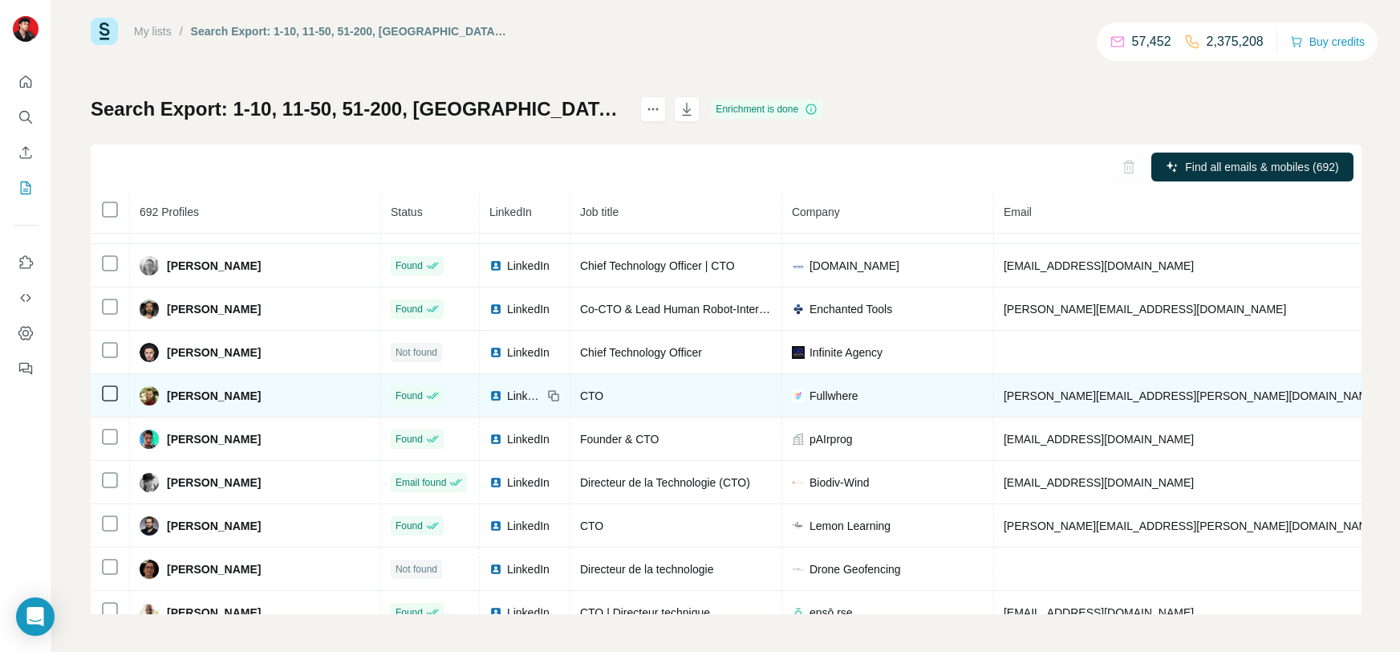
click at [507, 404] on span "LinkedIn" at bounding box center [524, 396] width 35 height 16
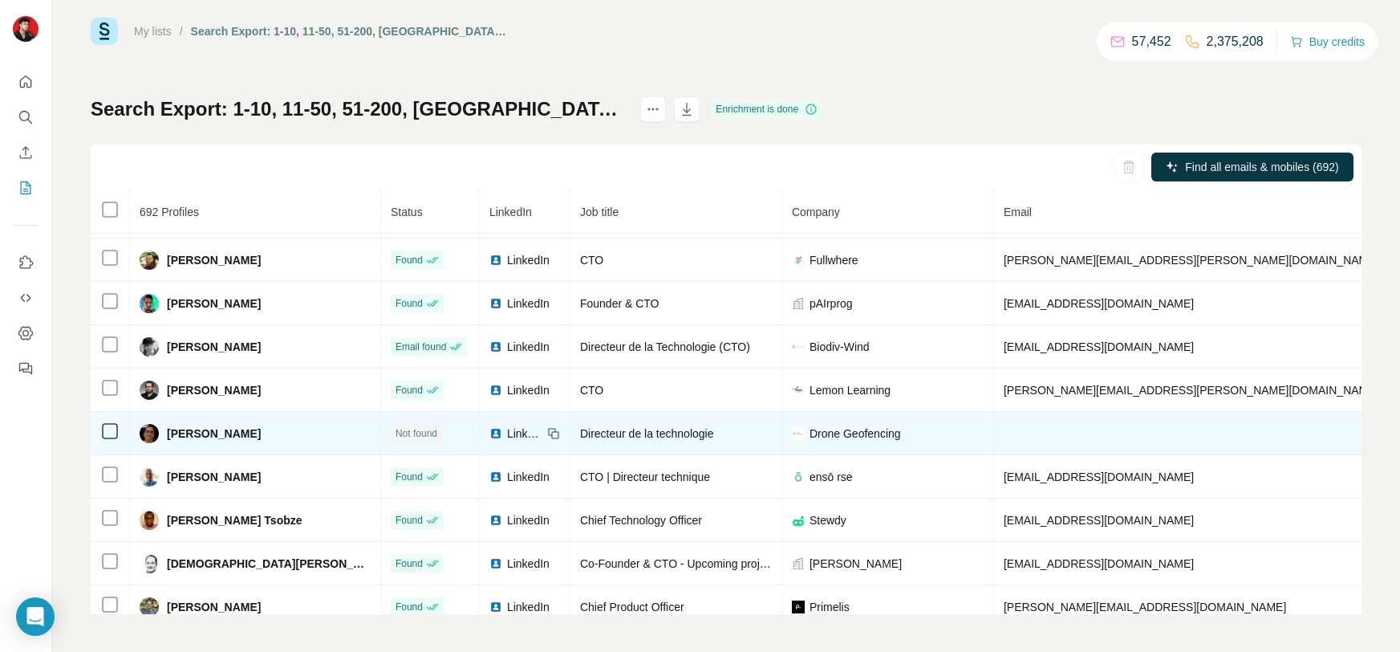
scroll to position [3905, 0]
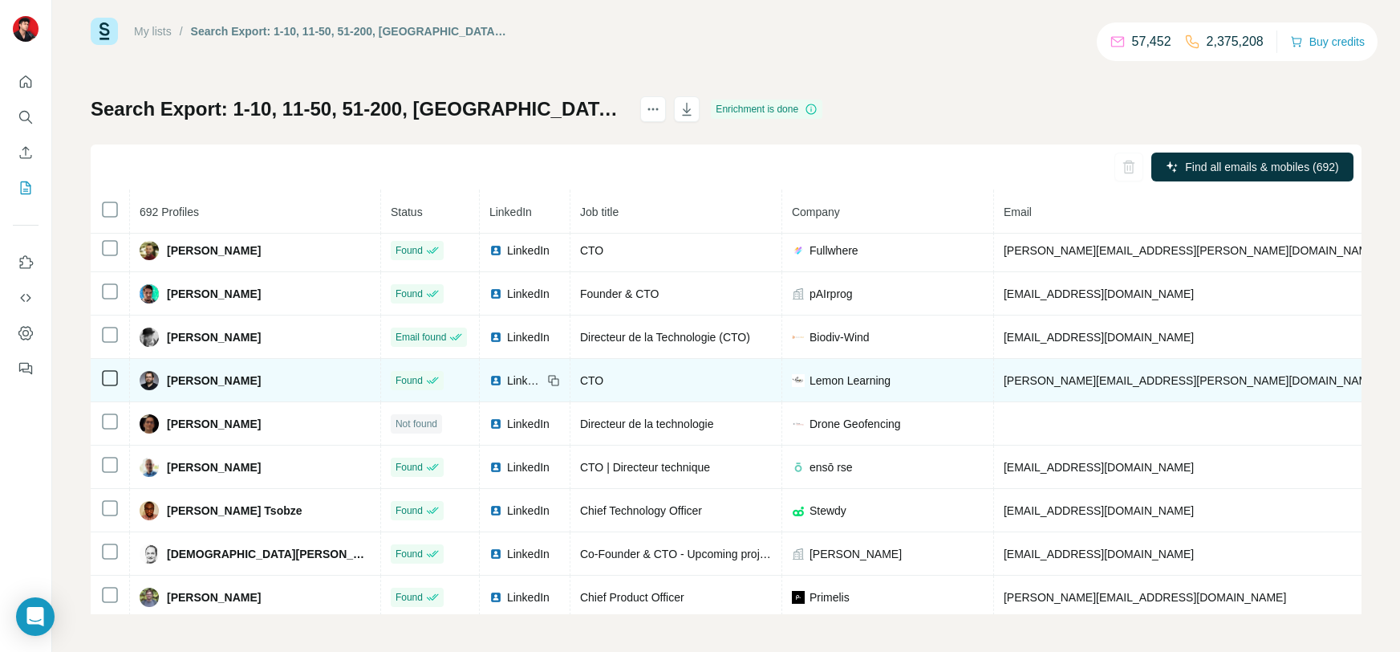
click at [507, 388] on span "LinkedIn" at bounding box center [524, 380] width 35 height 16
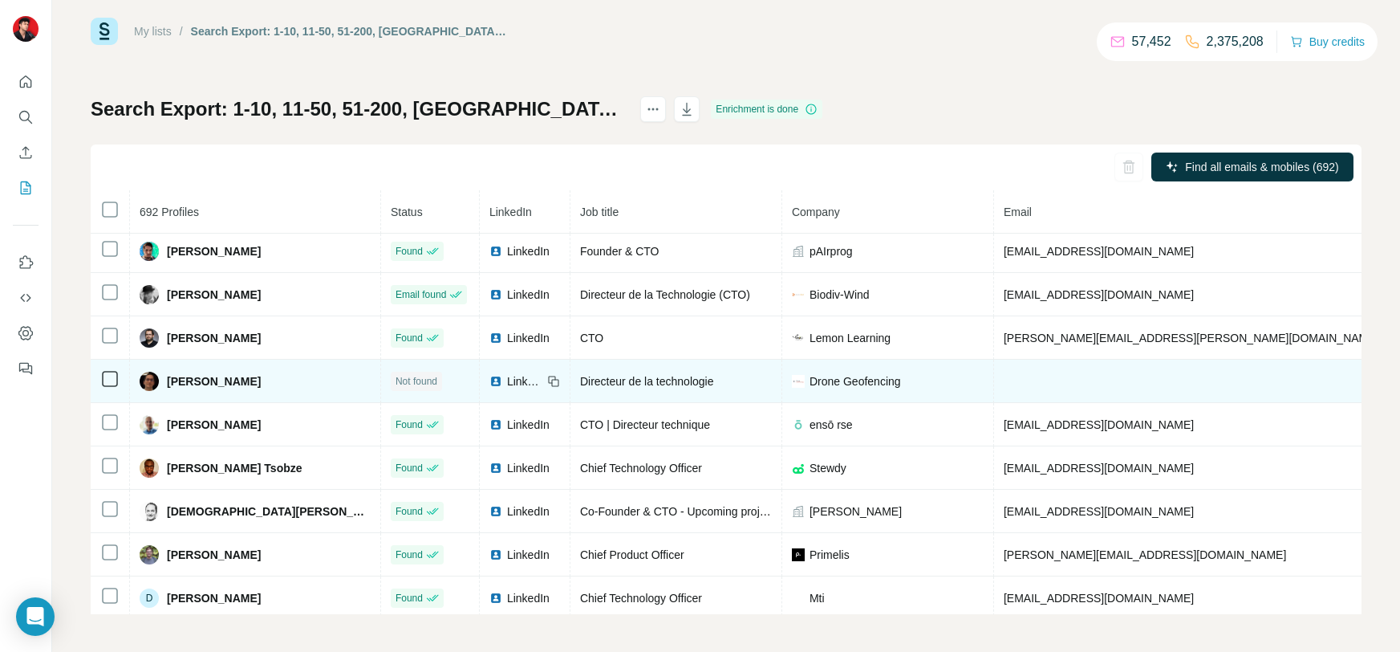
scroll to position [3970, 0]
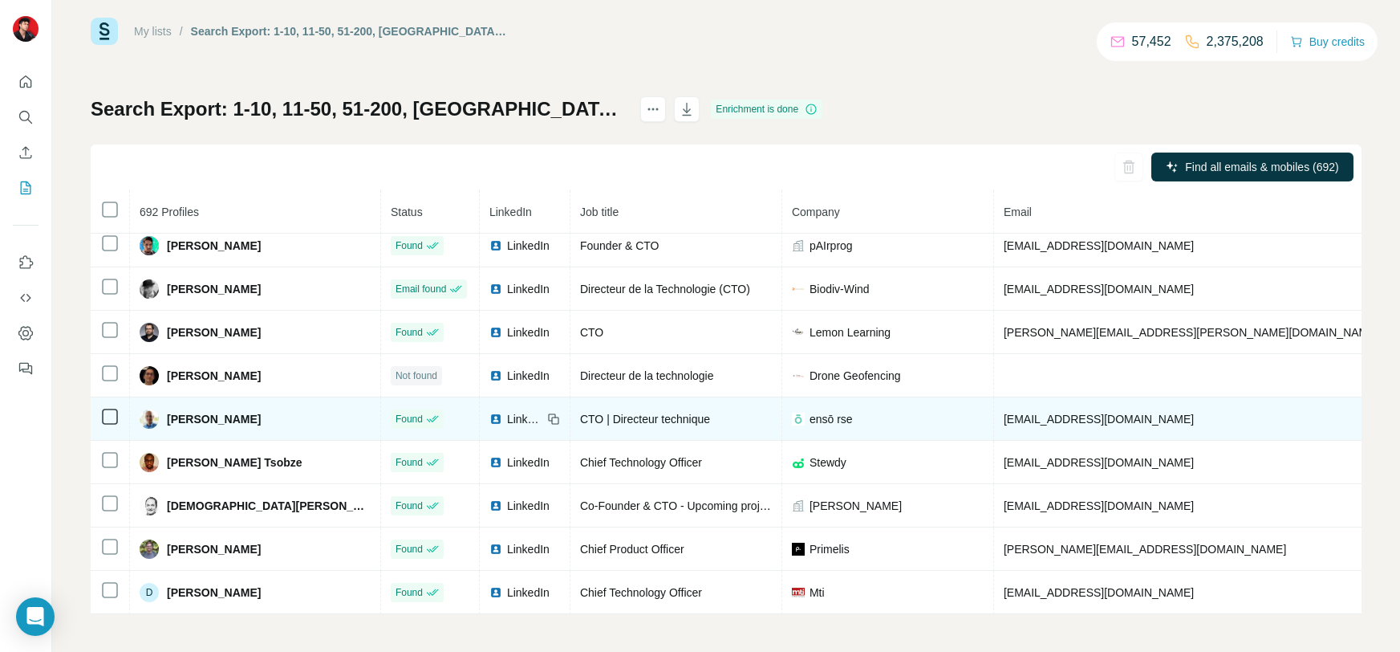
click at [490, 425] on img at bounding box center [496, 418] width 13 height 13
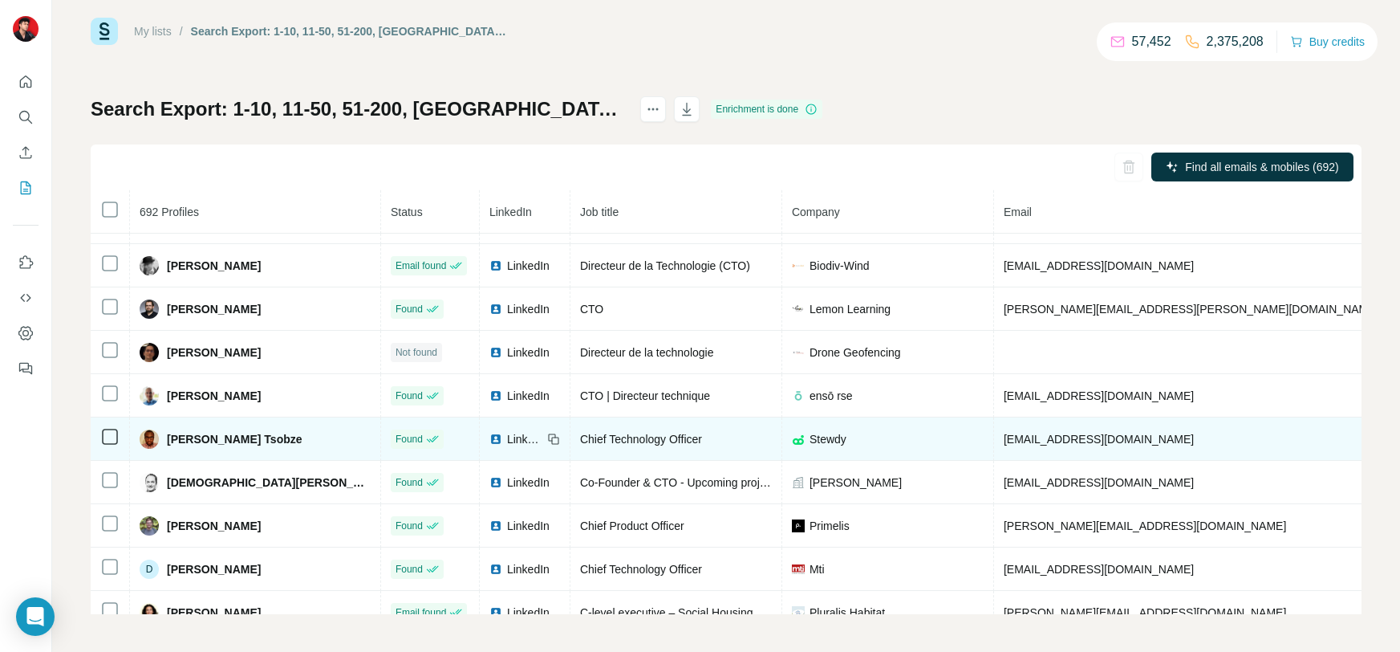
scroll to position [3982, 0]
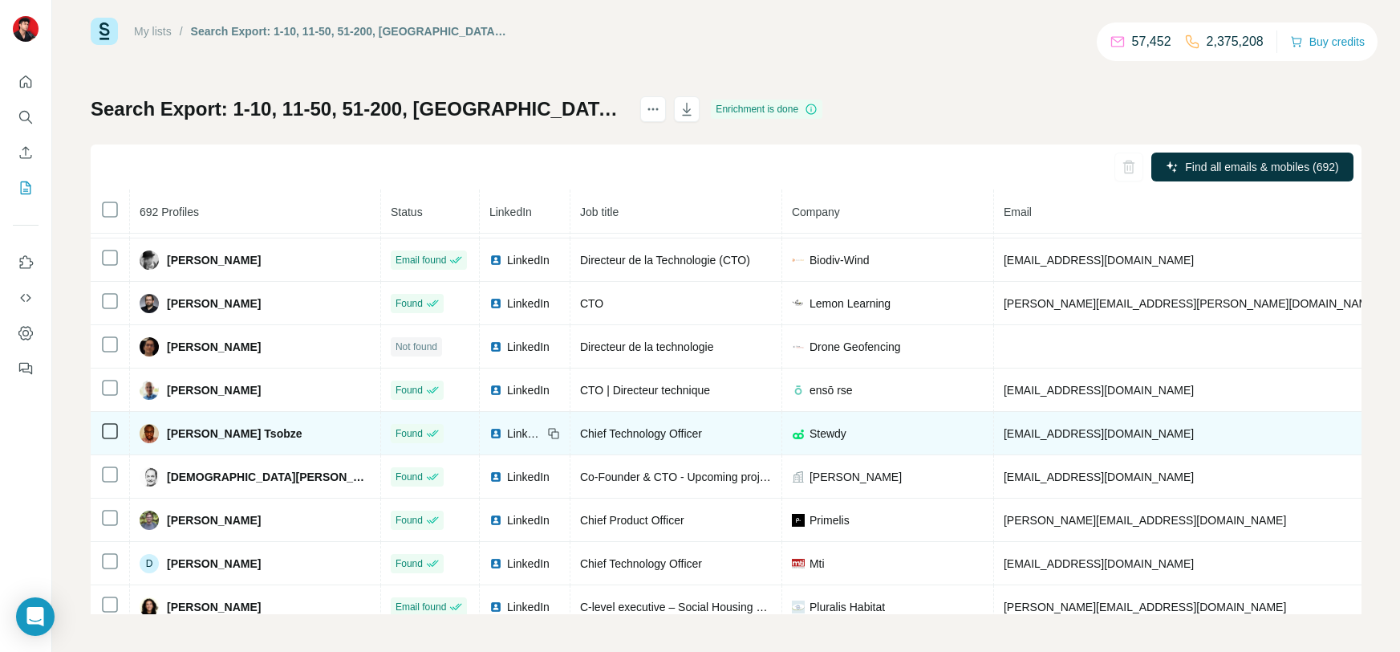
click at [507, 441] on span "LinkedIn" at bounding box center [524, 433] width 35 height 16
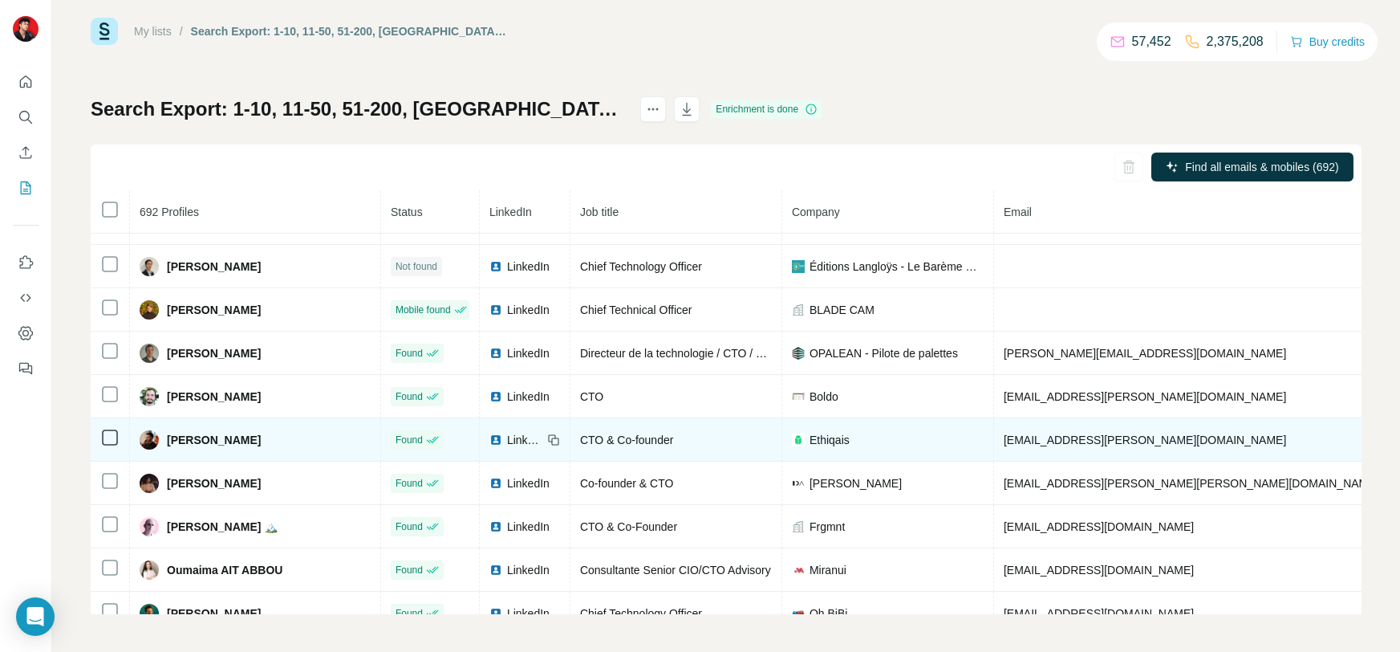
scroll to position [4497, 0]
click at [507, 446] on span "LinkedIn" at bounding box center [524, 438] width 35 height 16
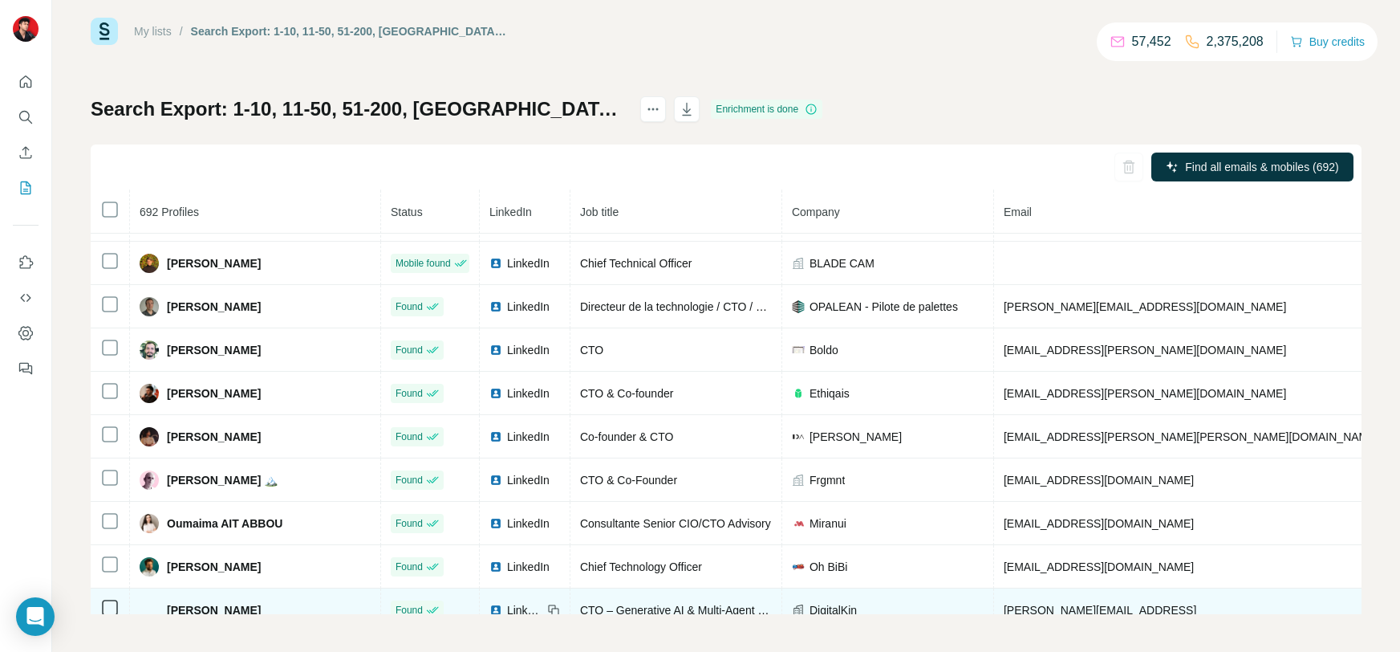
scroll to position [4569, 0]
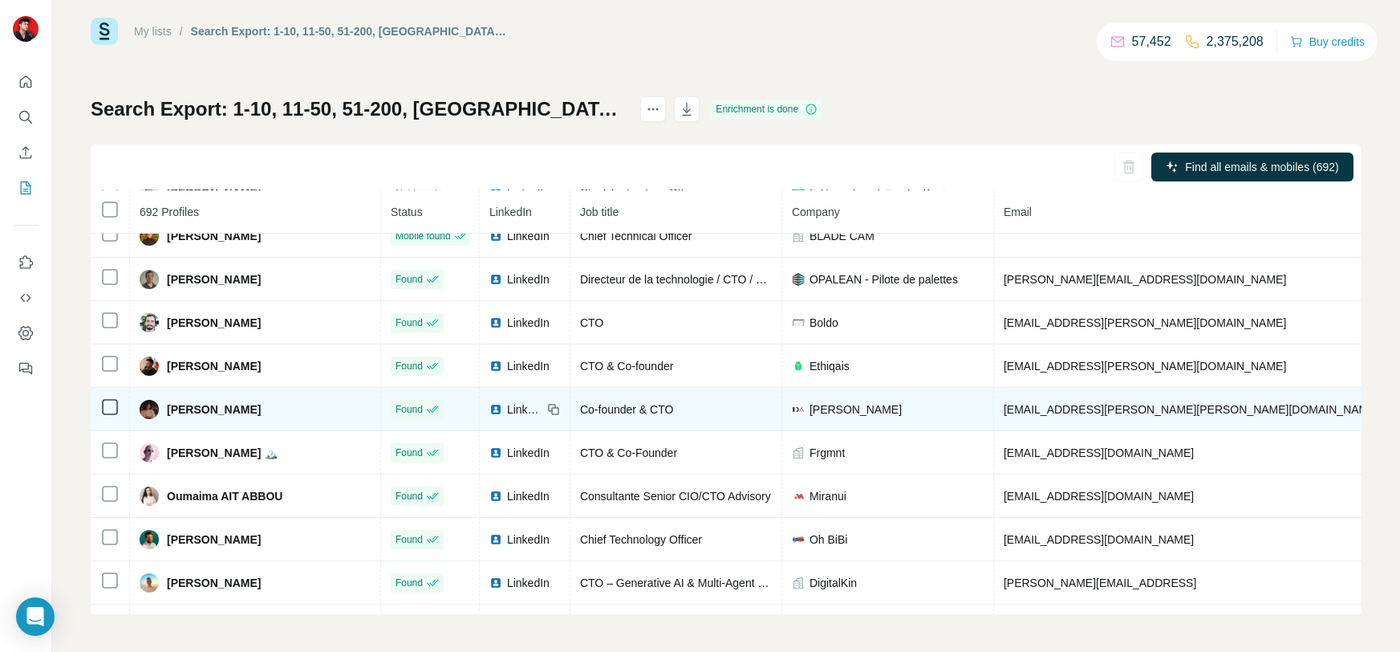
click at [507, 417] on span "LinkedIn" at bounding box center [524, 409] width 35 height 16
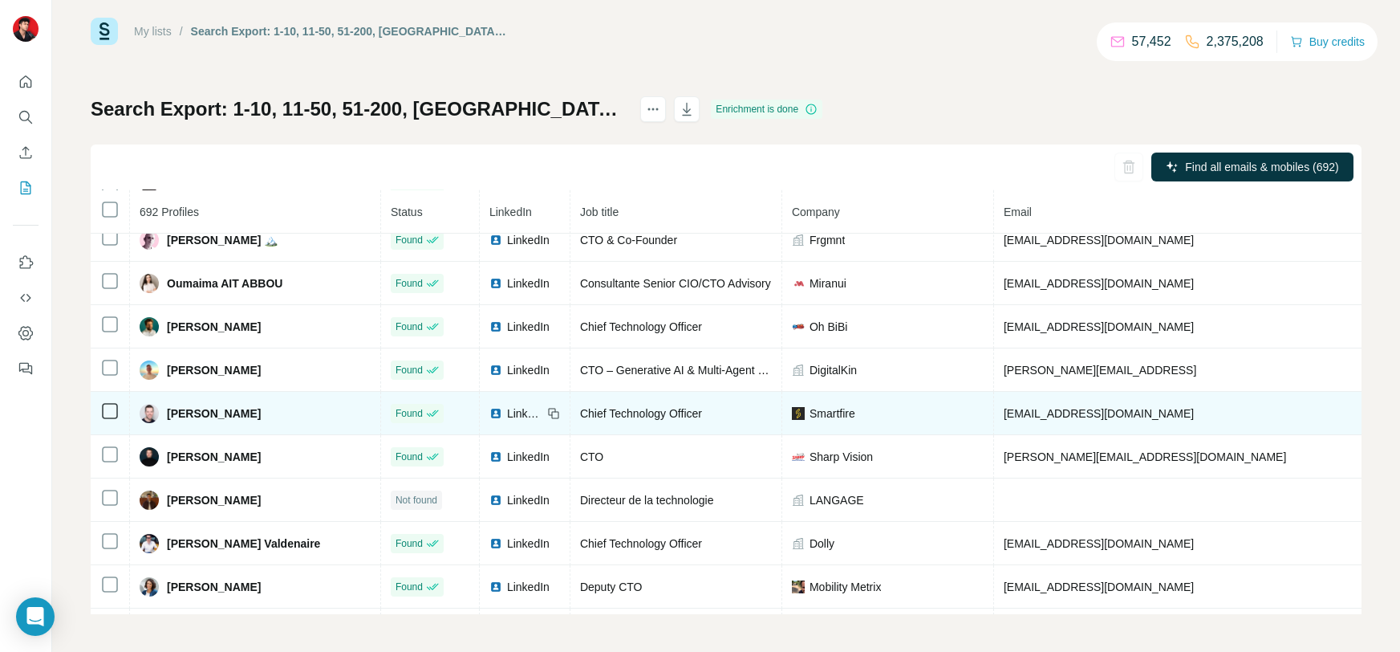
scroll to position [4785, 0]
click at [507, 418] on span "LinkedIn" at bounding box center [524, 410] width 35 height 16
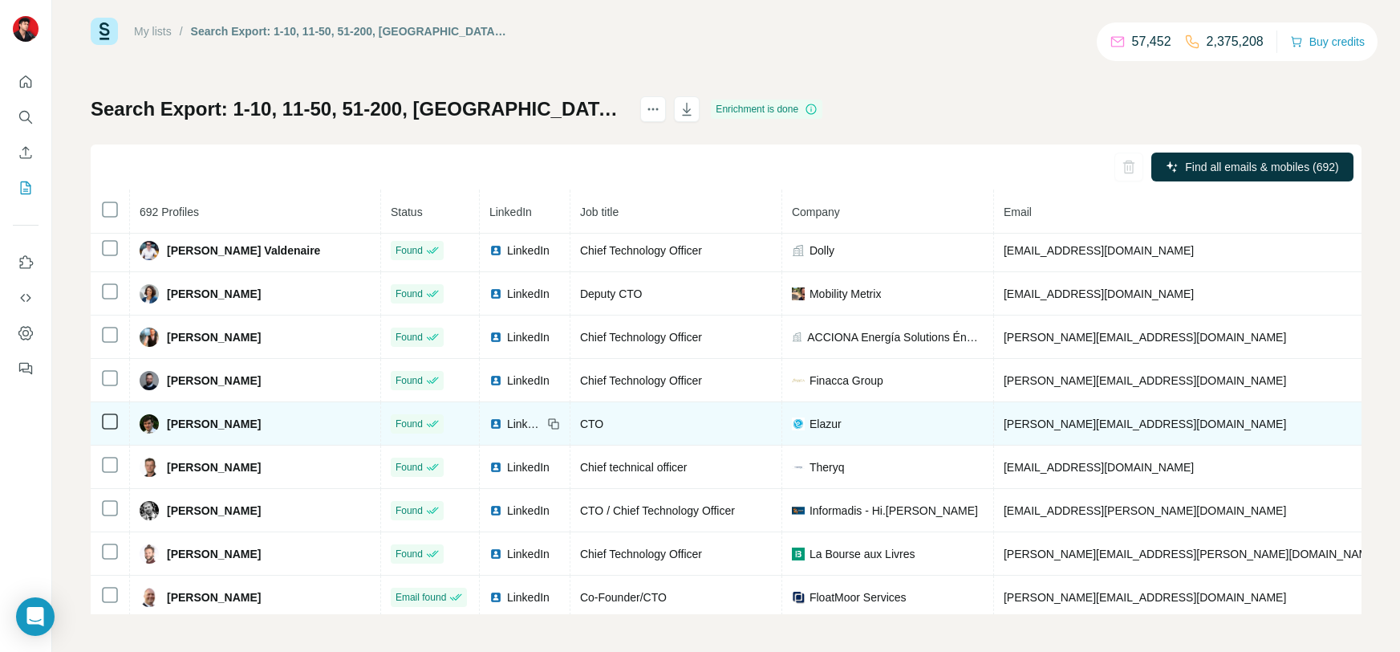
scroll to position [5077, 0]
click at [507, 430] on span "LinkedIn" at bounding box center [524, 422] width 35 height 16
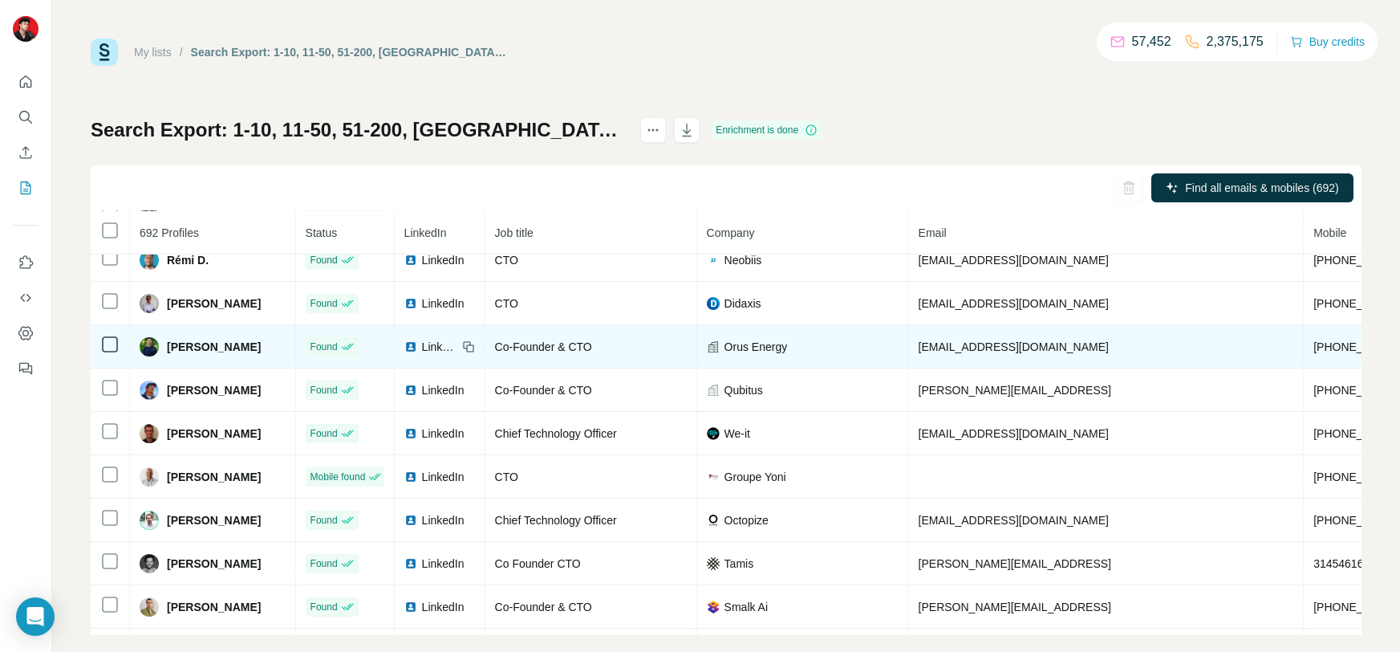
scroll to position [2673, 0]
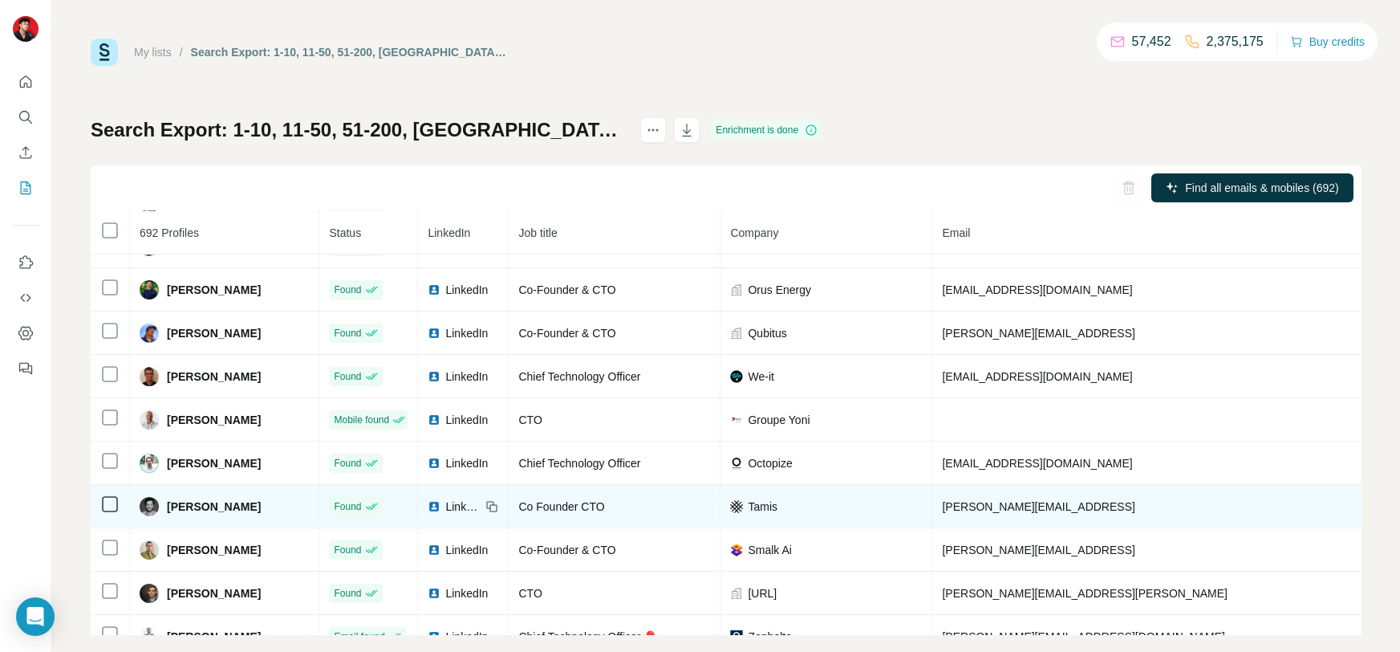
click at [445, 514] on span "LinkedIn" at bounding box center [462, 506] width 35 height 16
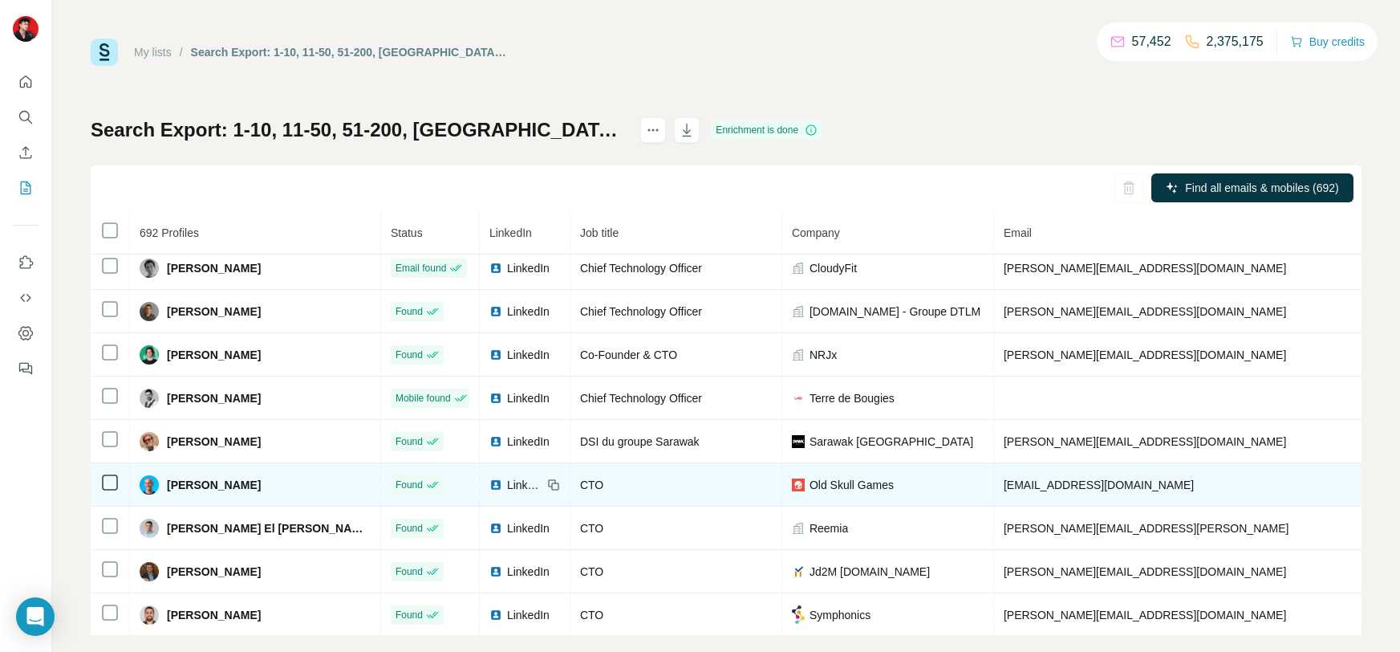
scroll to position [6163, 0]
click at [522, 491] on span "LinkedIn" at bounding box center [524, 483] width 35 height 16
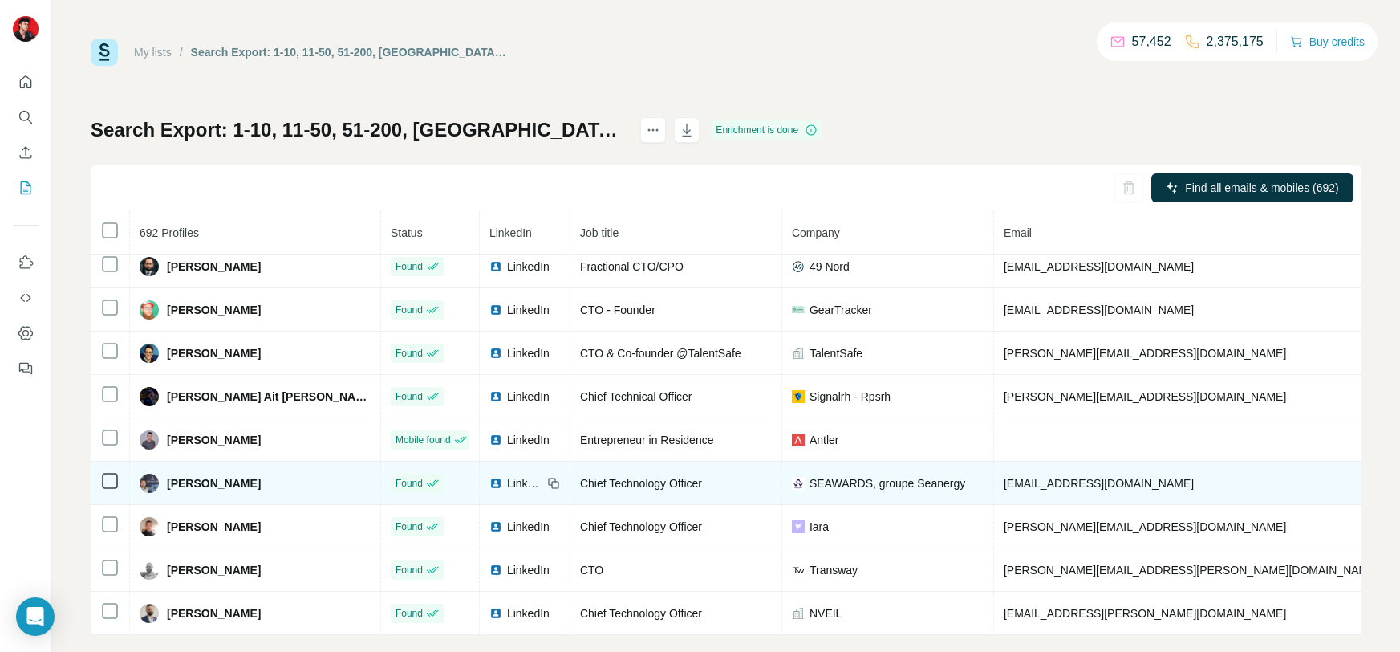
scroll to position [6577, 0]
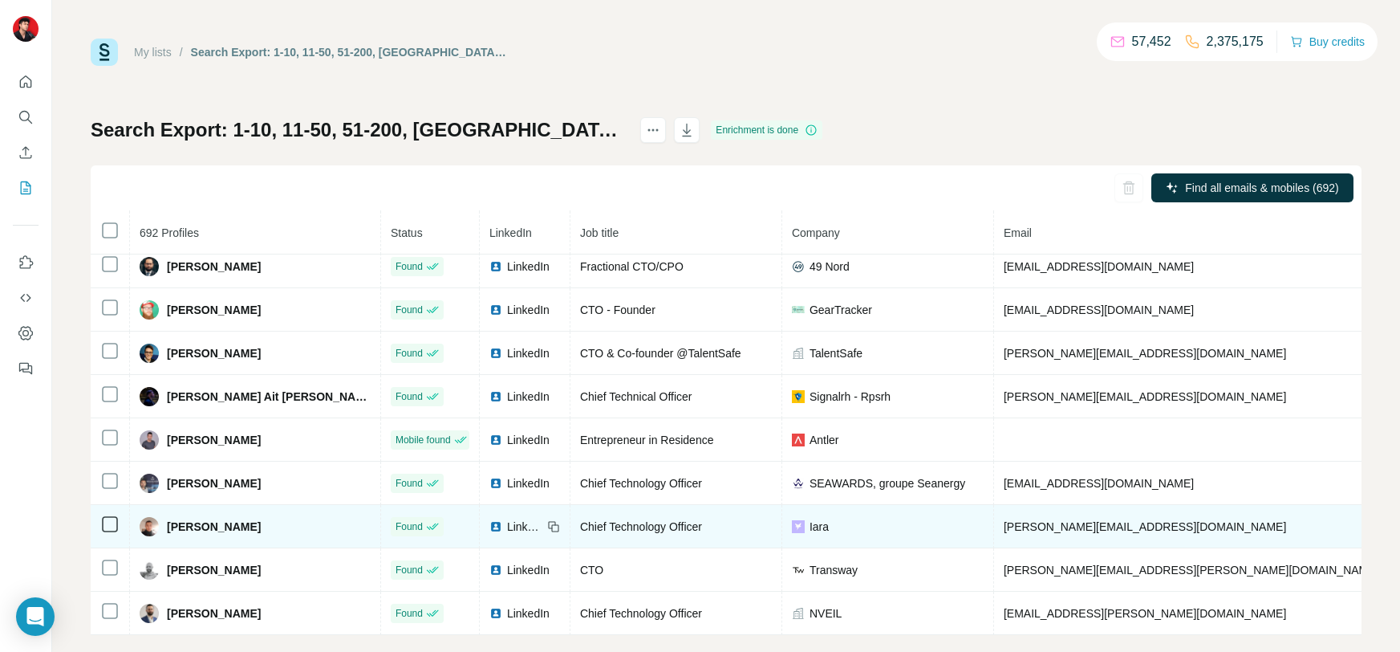
click at [533, 534] on span "LinkedIn" at bounding box center [524, 526] width 35 height 16
